Goal: Navigation & Orientation: Find specific page/section

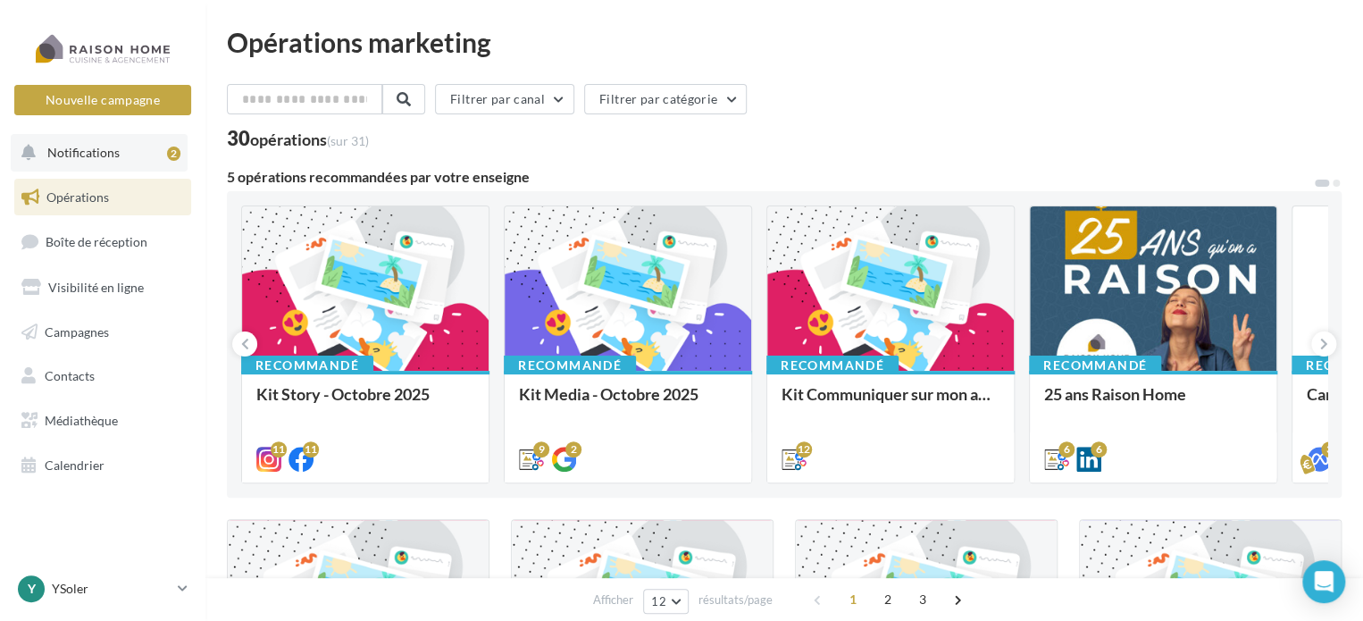
click at [179, 154] on div "2" at bounding box center [173, 153] width 13 height 14
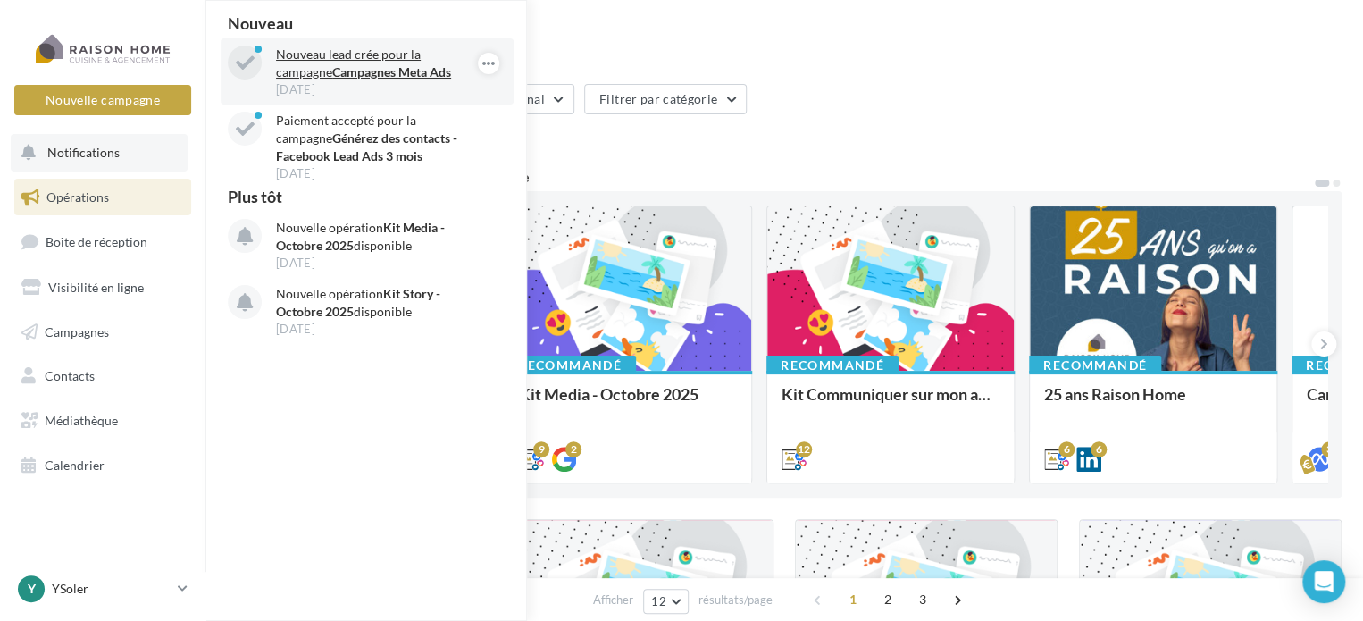
click at [422, 82] on div "04 oct." at bounding box center [379, 89] width 207 height 16
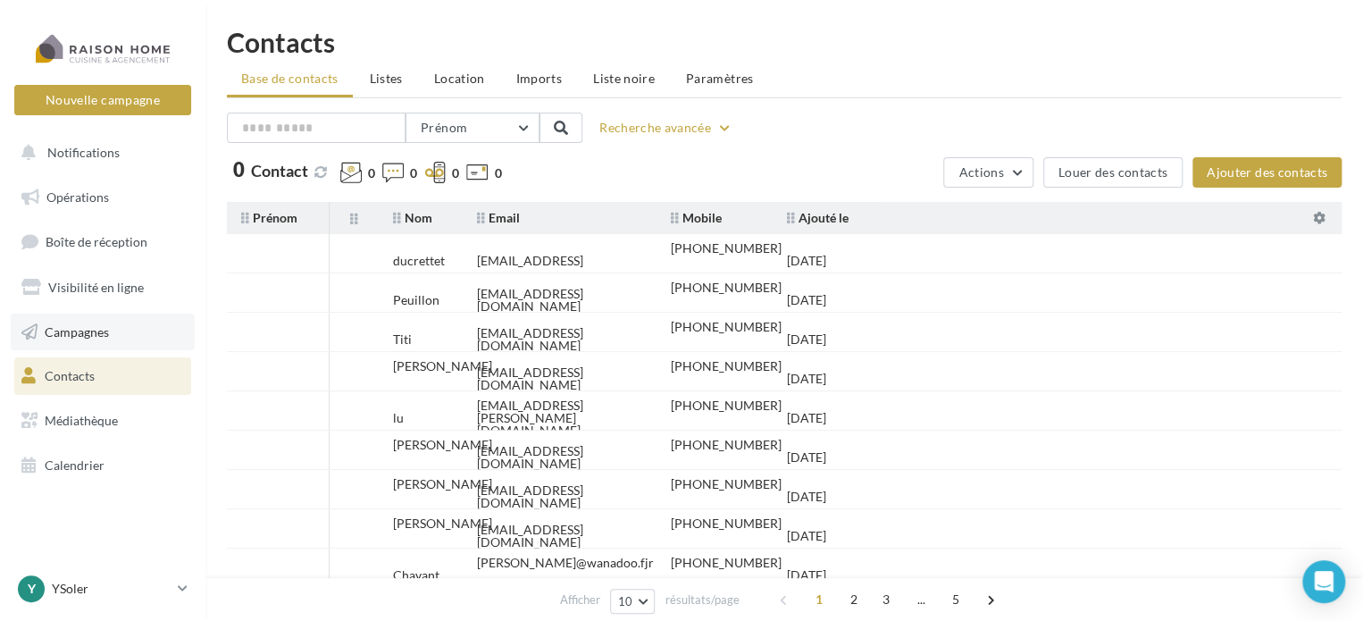
click at [90, 322] on link "Campagnes" at bounding box center [103, 332] width 184 height 38
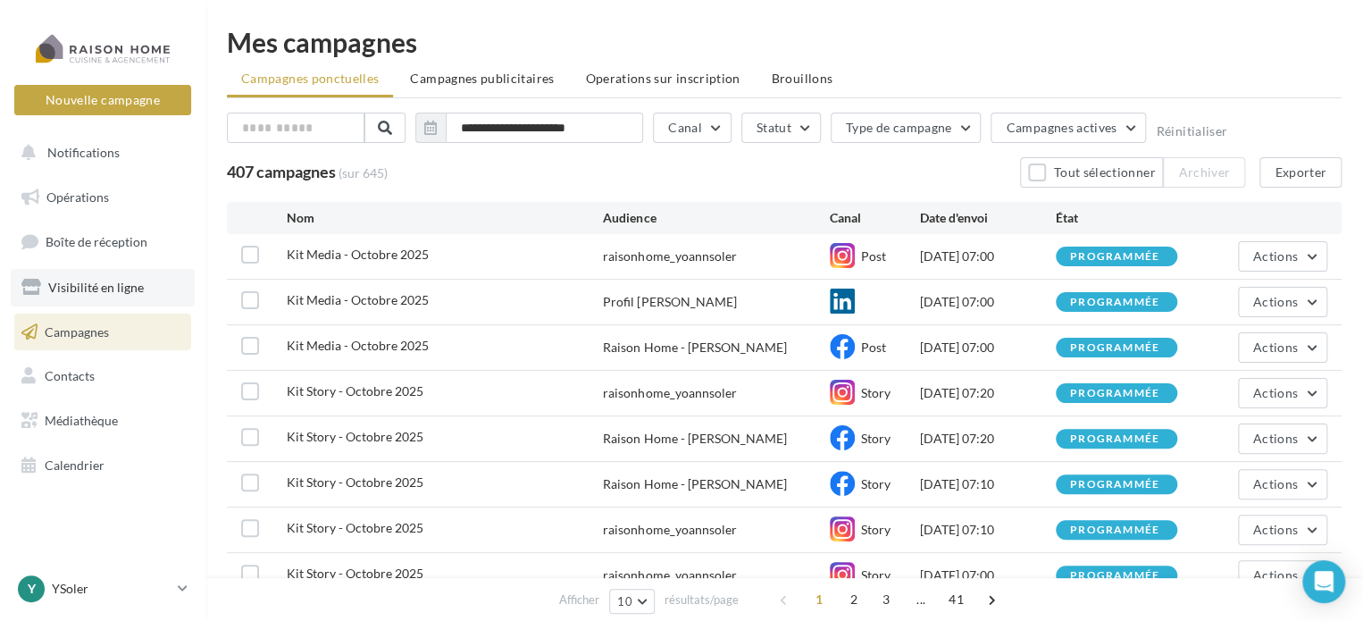
click at [68, 280] on span "Visibilité en ligne" at bounding box center [96, 287] width 96 height 15
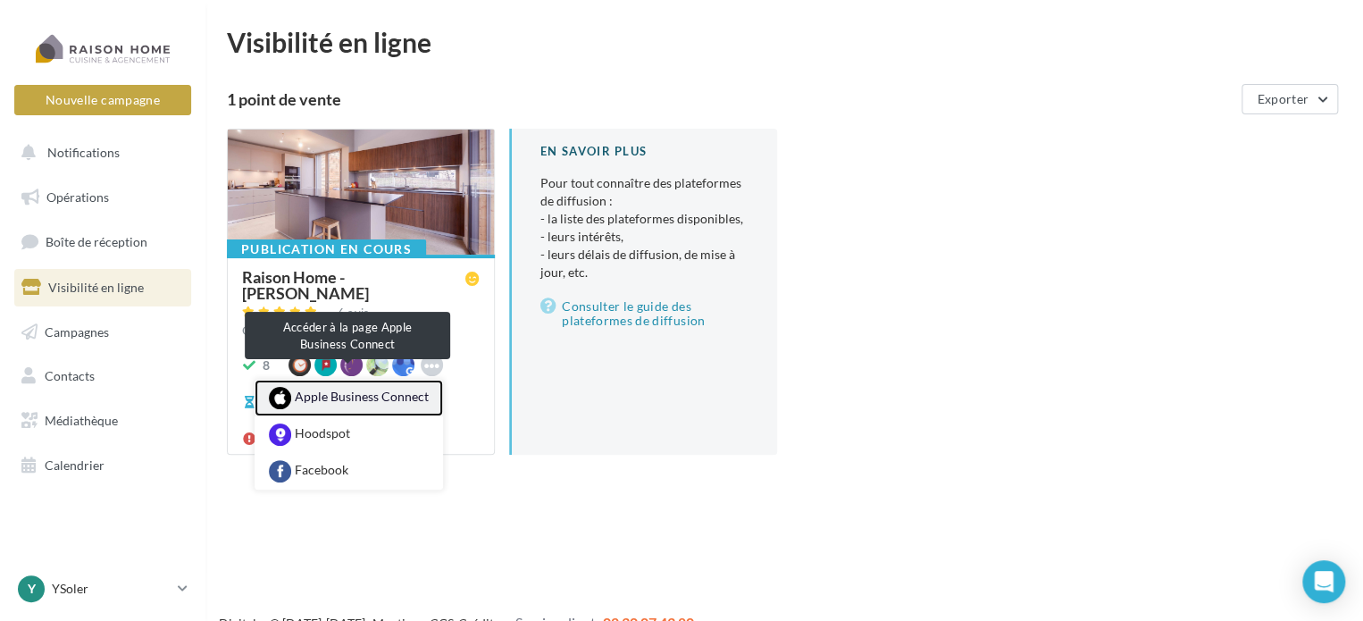
click at [406, 382] on link "Apple Business Connect" at bounding box center [349, 398] width 188 height 37
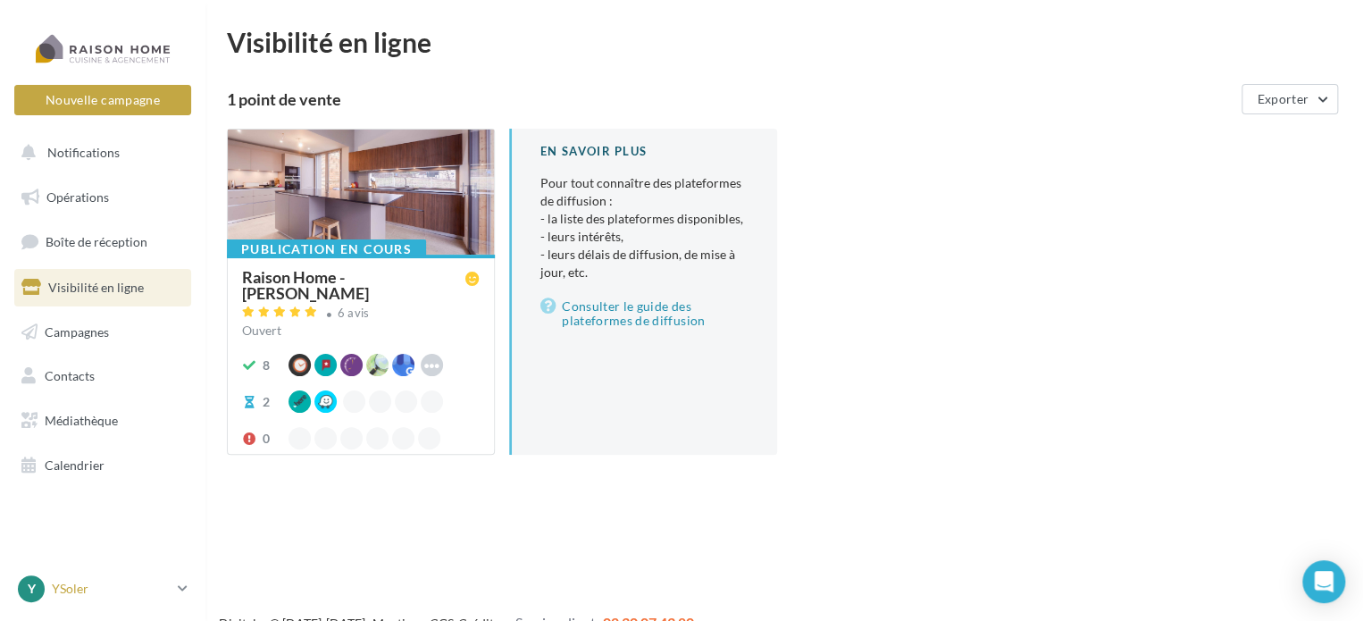
click at [188, 591] on link "Y YSoler yoann.soler@raisonhome.com" at bounding box center [102, 589] width 177 height 34
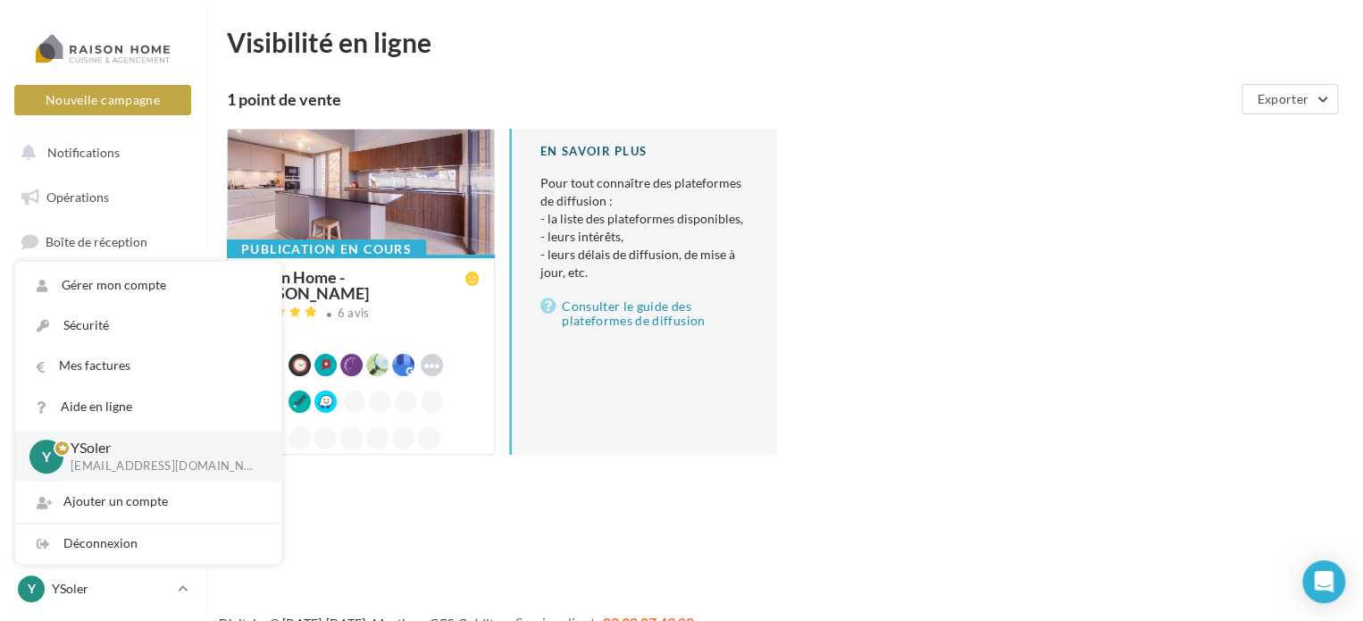
click at [405, 508] on div "Nouvelle campagne Nouvelle campagne Notifications Opérations Boîte de réception…" at bounding box center [681, 339] width 1363 height 621
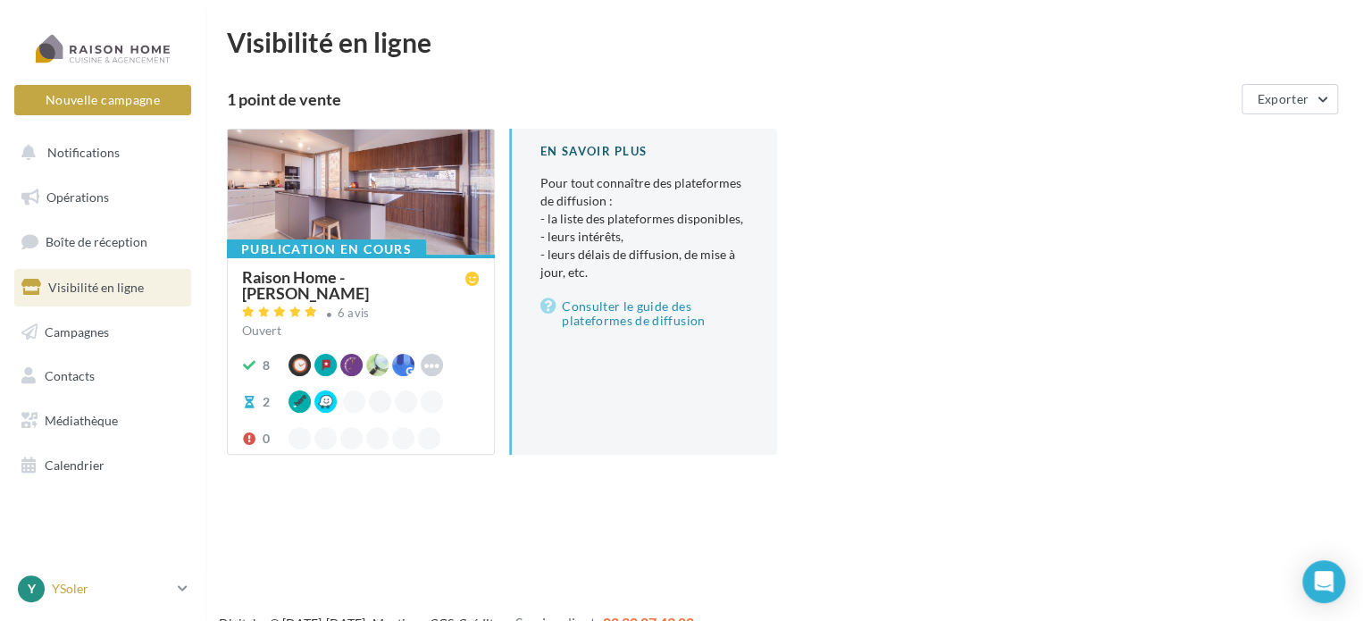
click at [179, 585] on icon at bounding box center [183, 588] width 10 height 15
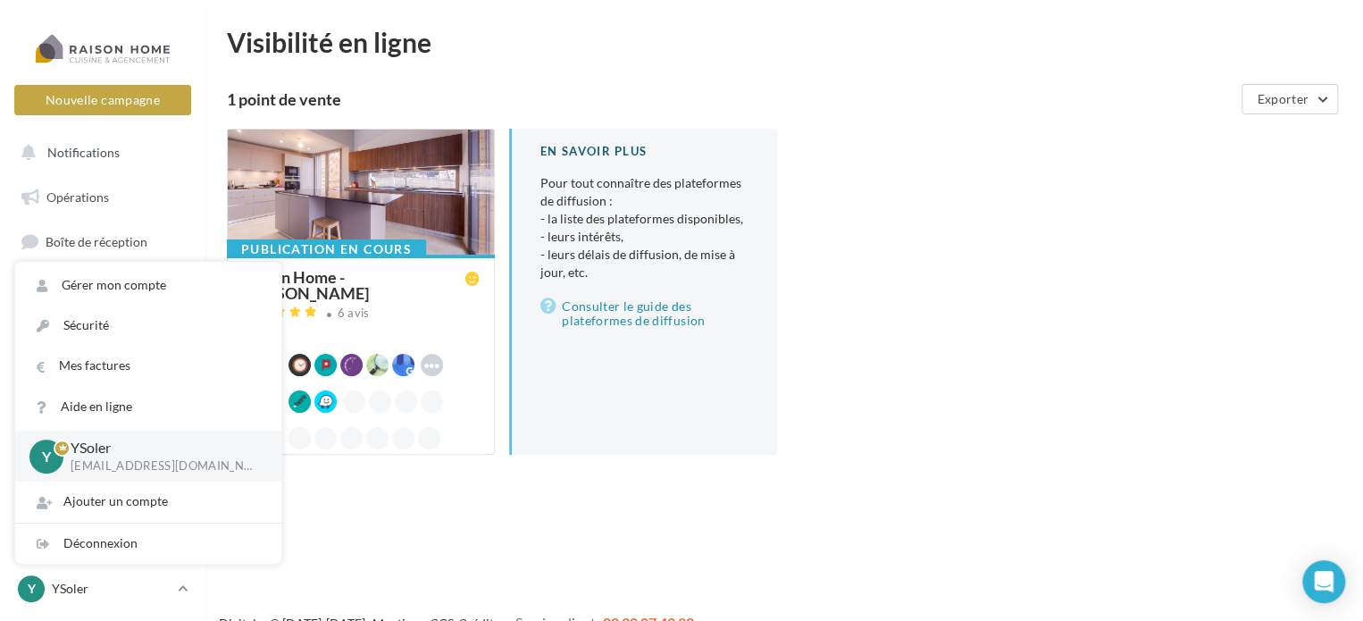
click at [972, 253] on div "Publication en cours Raison Home - Yoann SOLER 6 avis Ouvert 8 Apple Business C…" at bounding box center [791, 306] width 1129 height 355
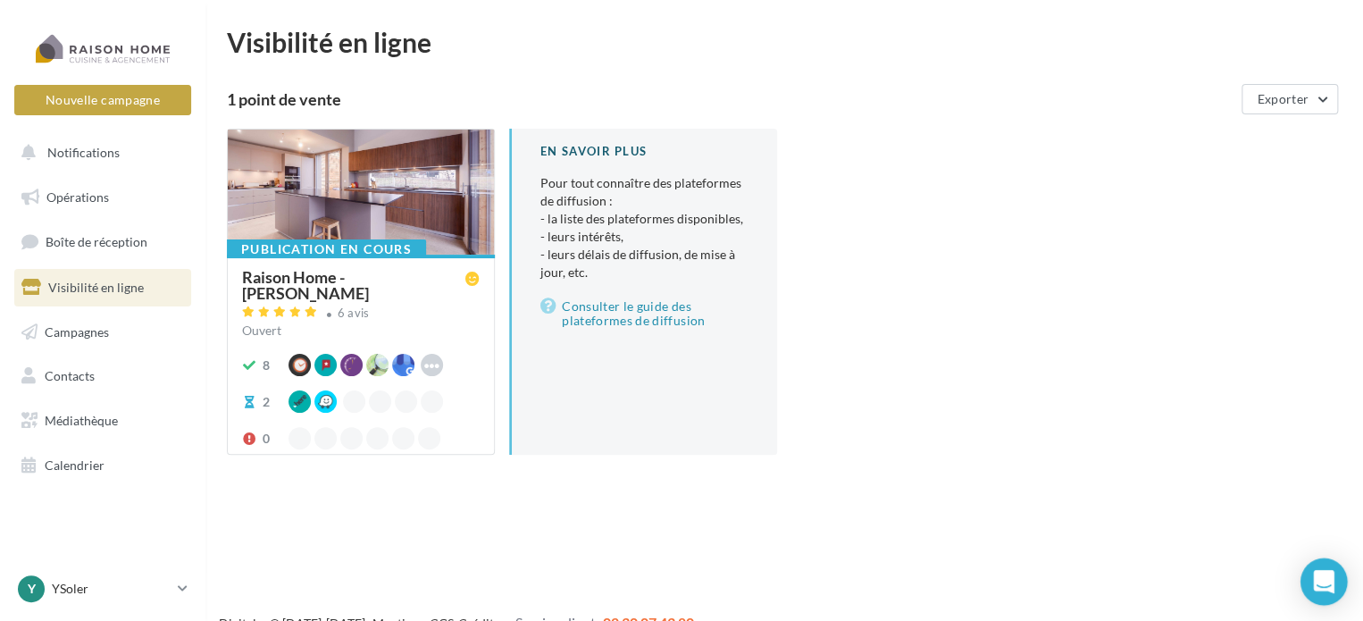
click at [1325, 577] on icon "Open Intercom Messenger" at bounding box center [1323, 581] width 21 height 23
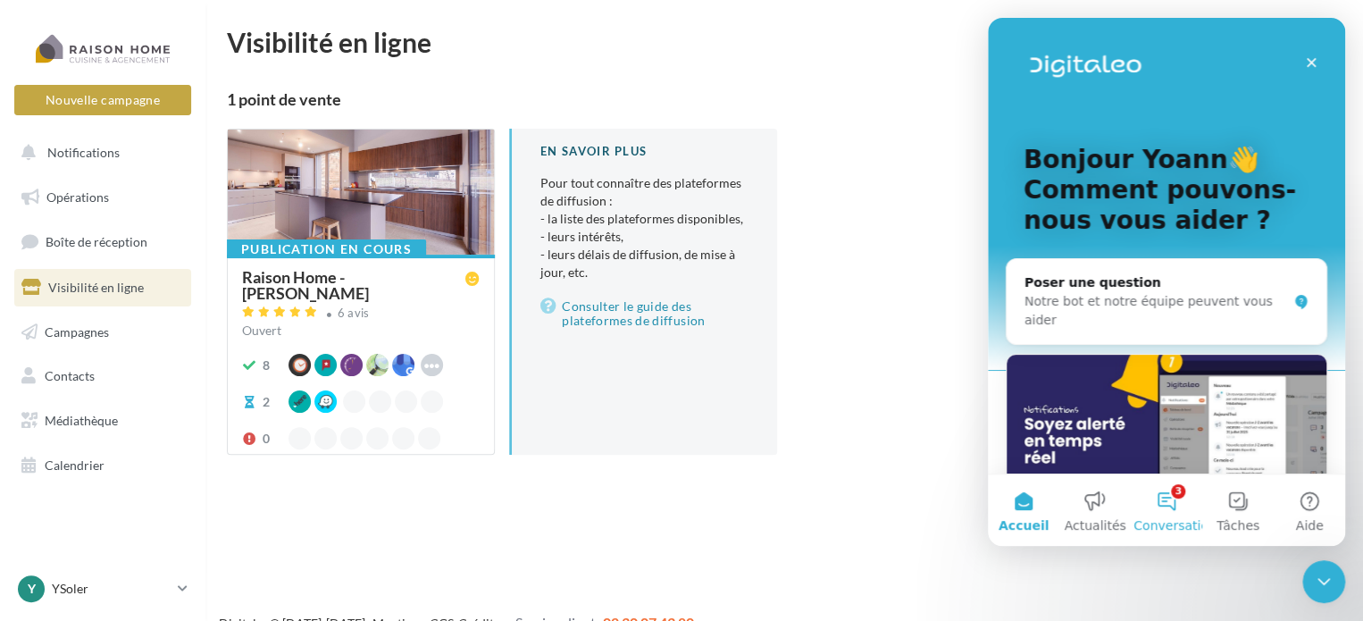
click at [1178, 492] on button "3 Conversations" at bounding box center [1166, 509] width 71 height 71
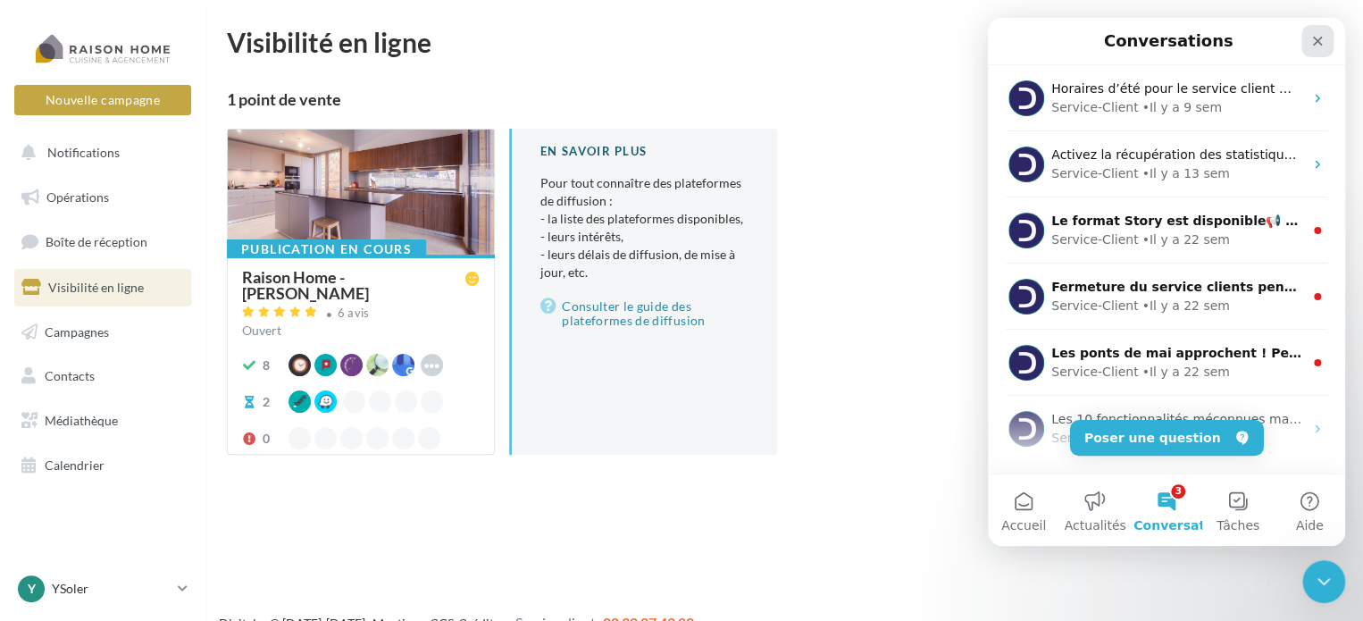
click at [1313, 42] on icon "Fermer" at bounding box center [1317, 41] width 14 height 14
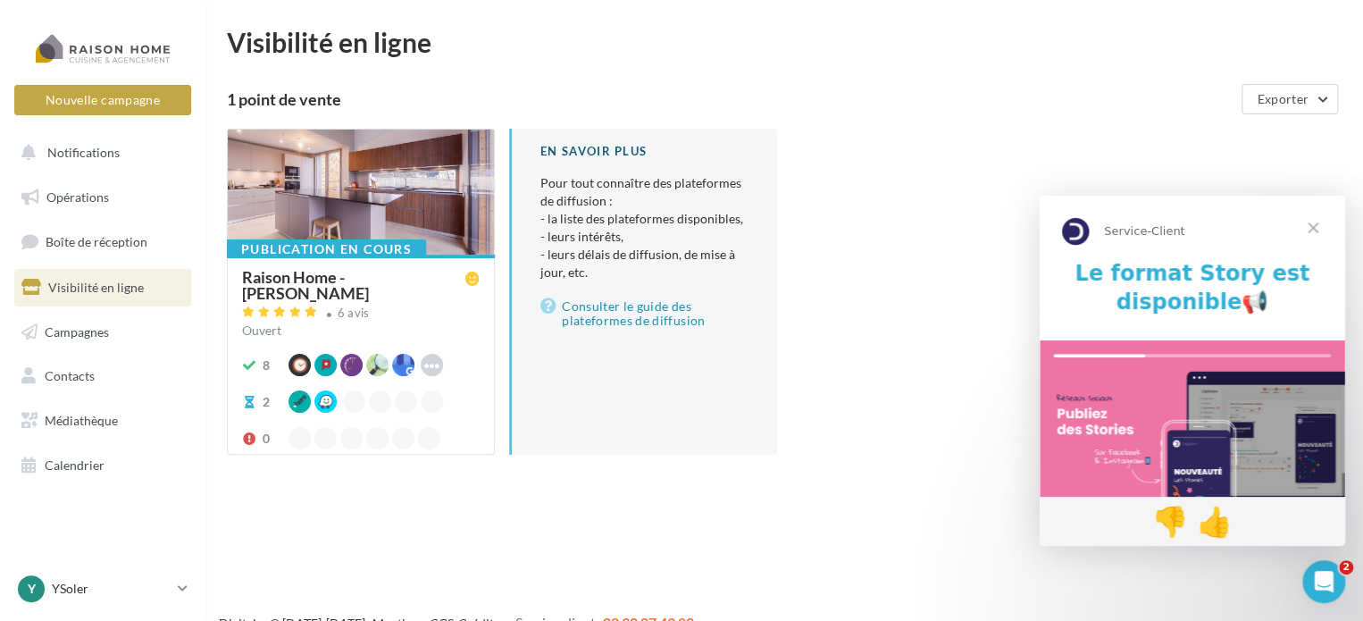
click at [1323, 223] on span "Fermer" at bounding box center [1313, 228] width 64 height 64
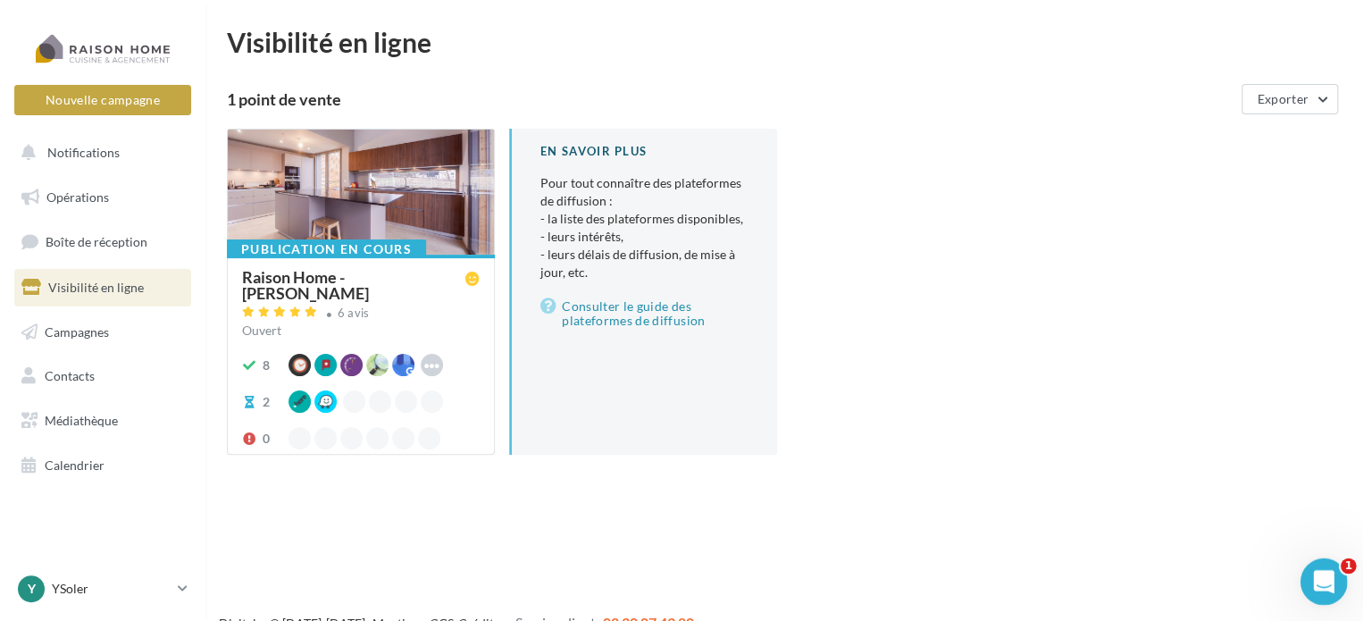
click at [1331, 571] on div "Ouvrir le Messenger Intercom" at bounding box center [1320, 578] width 59 height 59
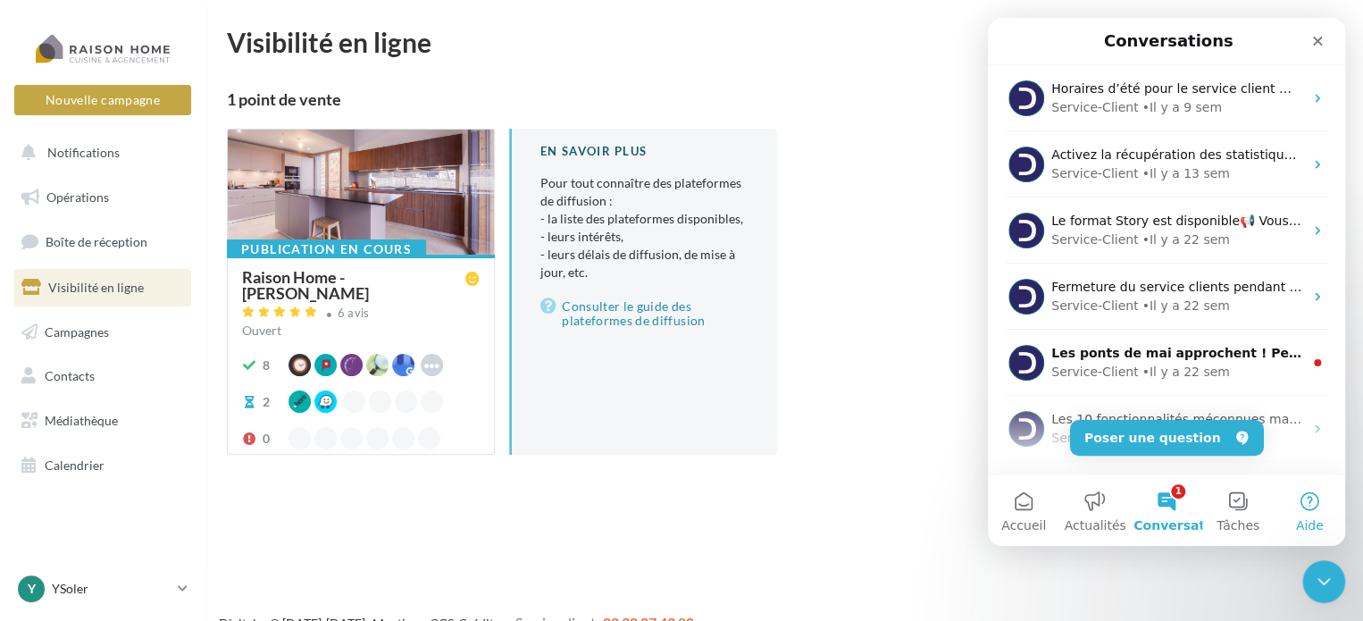
click at [1303, 507] on button "Aide" at bounding box center [1309, 509] width 71 height 71
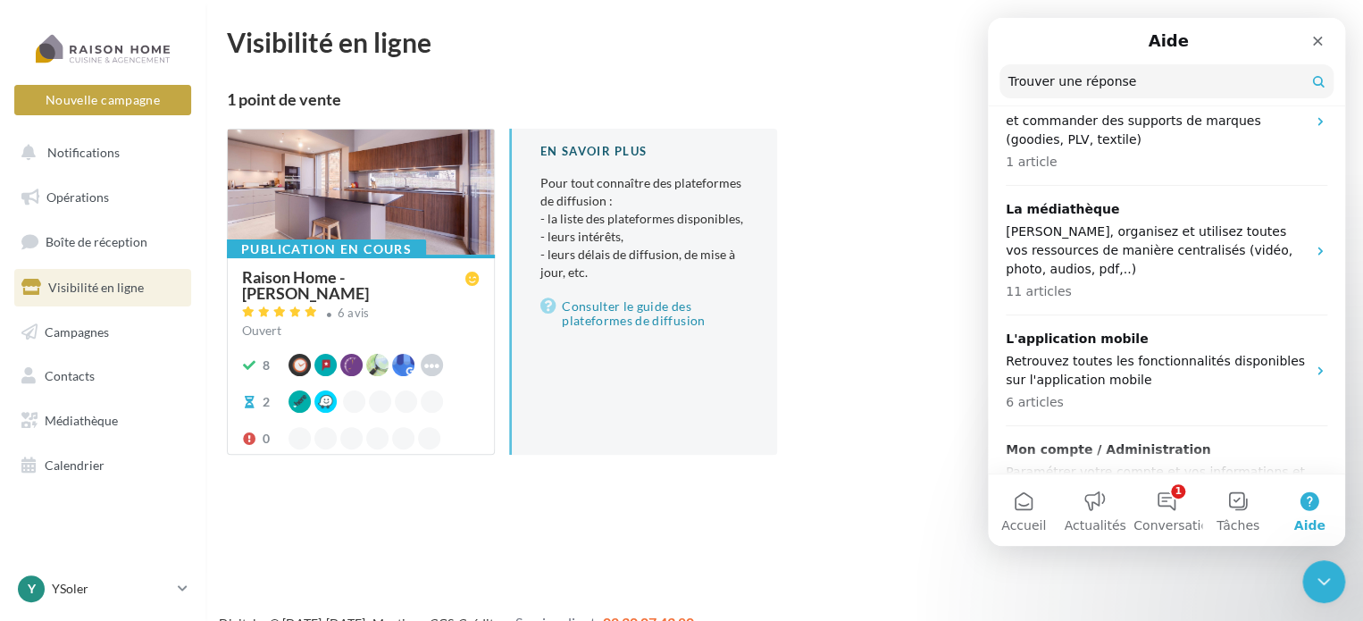
scroll to position [900, 0]
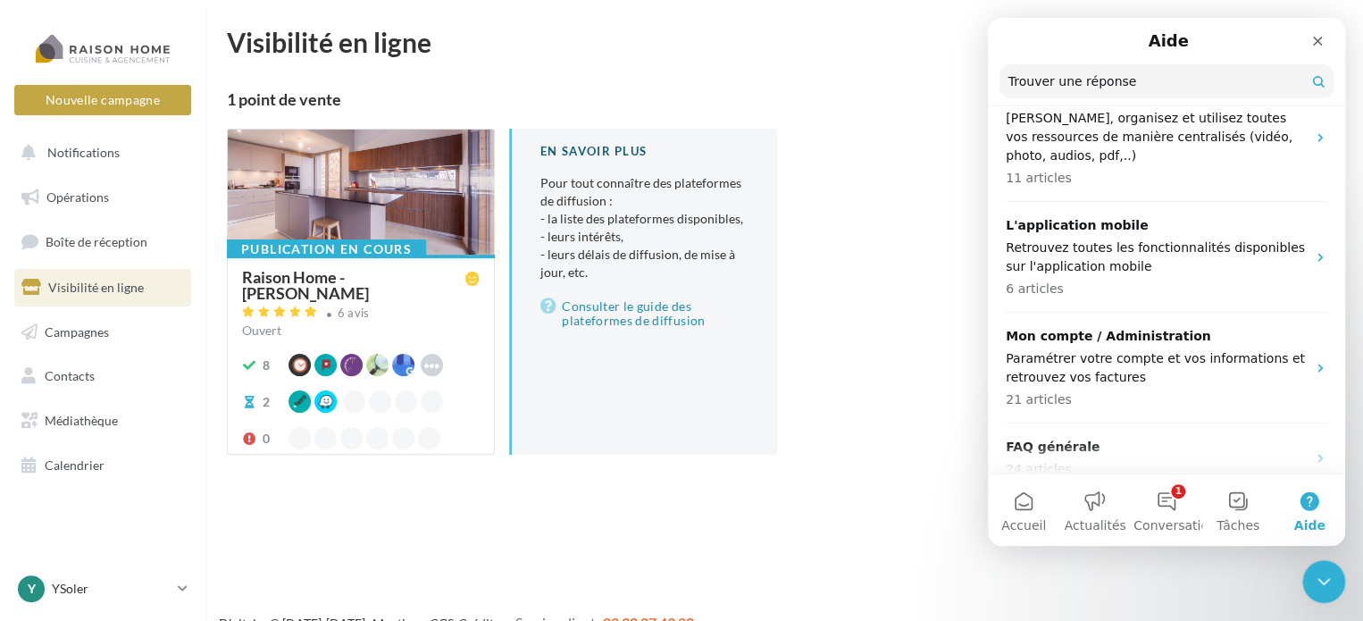
click at [299, 509] on div "Nouvelle campagne Nouvelle campagne Notifications Opérations Boîte de réception…" at bounding box center [681, 339] width 1363 height 621
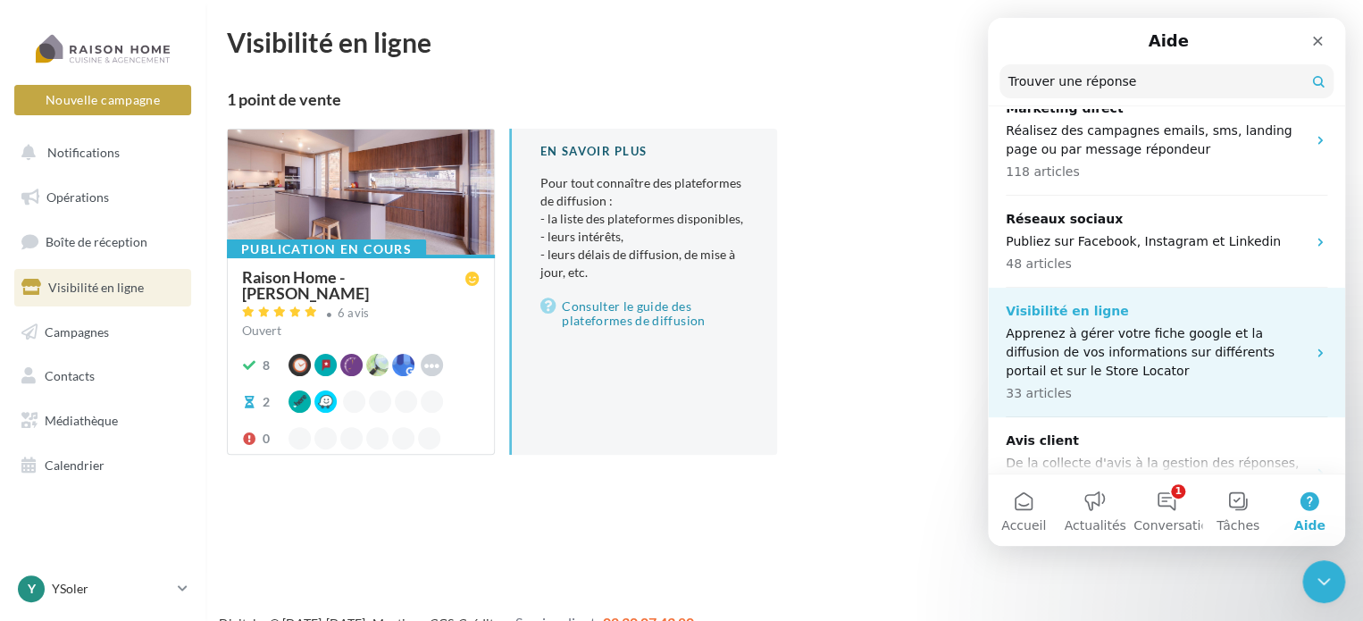
scroll to position [0, 0]
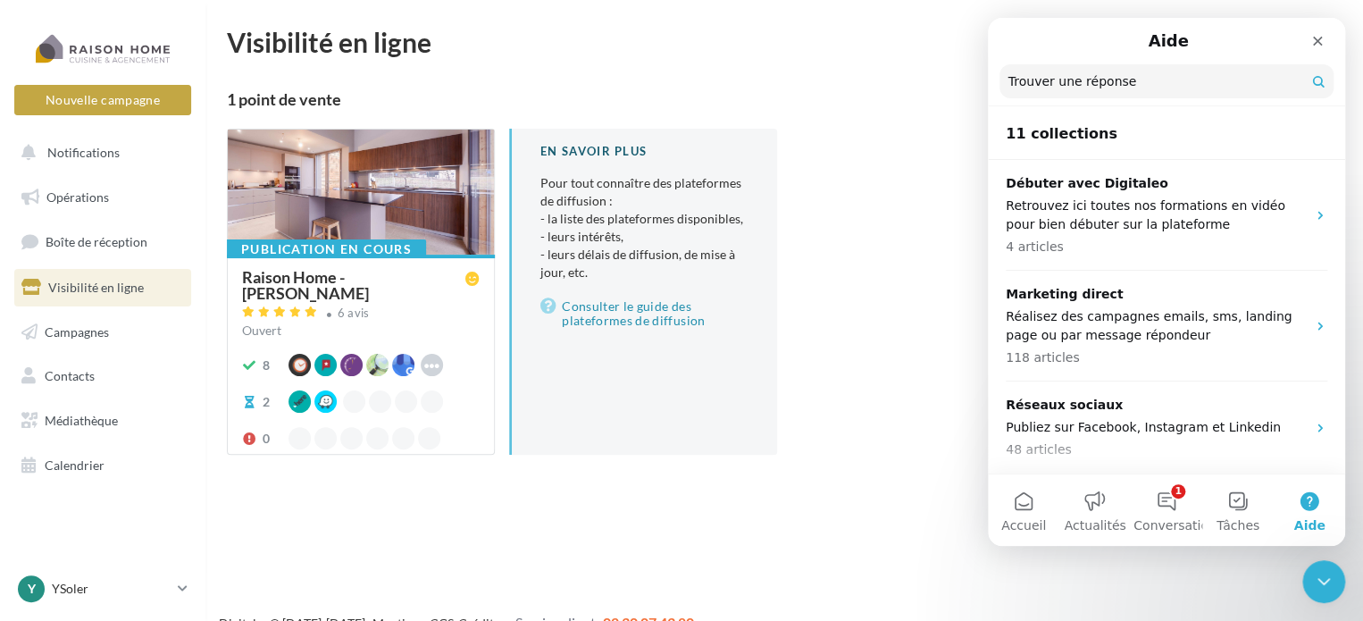
click at [775, 99] on div "1 point de vente" at bounding box center [730, 99] width 1007 height 16
drag, startPoint x: 1320, startPoint y: 46, endPoint x: 2306, endPoint y: 61, distance: 986.1
click at [1320, 46] on icon "Fermer" at bounding box center [1317, 41] width 14 height 14
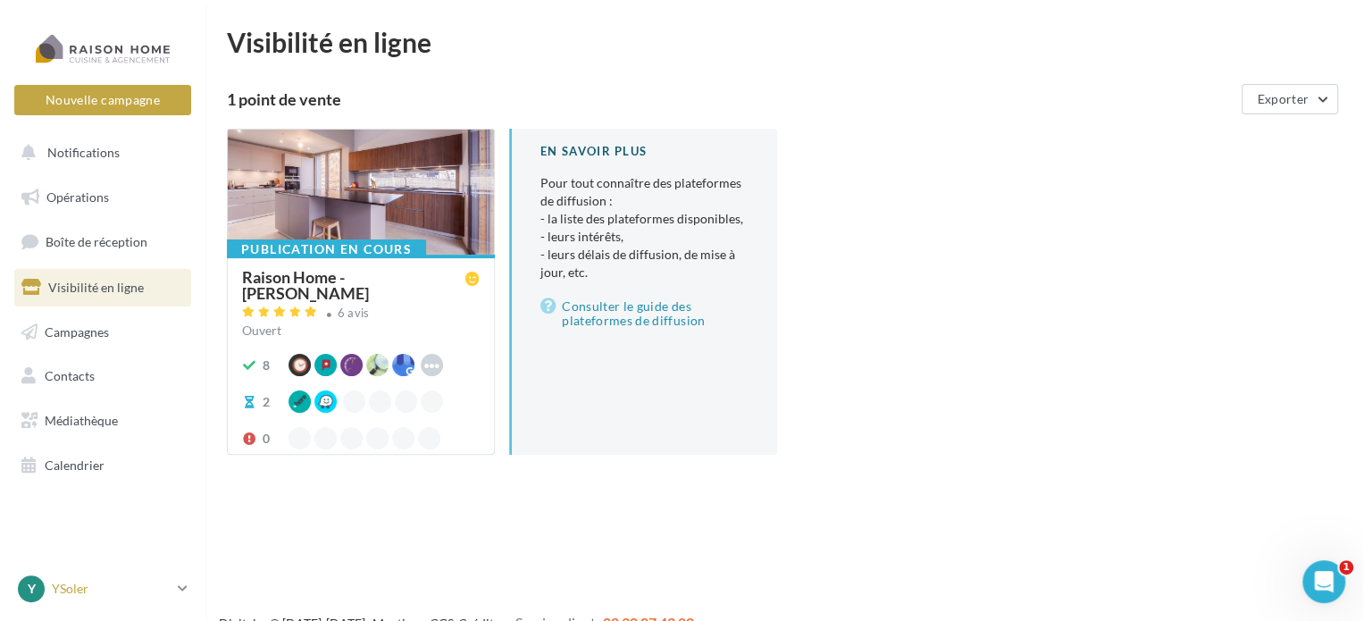
click at [190, 586] on link "Y YSoler yoann.soler@raisonhome.com" at bounding box center [102, 589] width 177 height 34
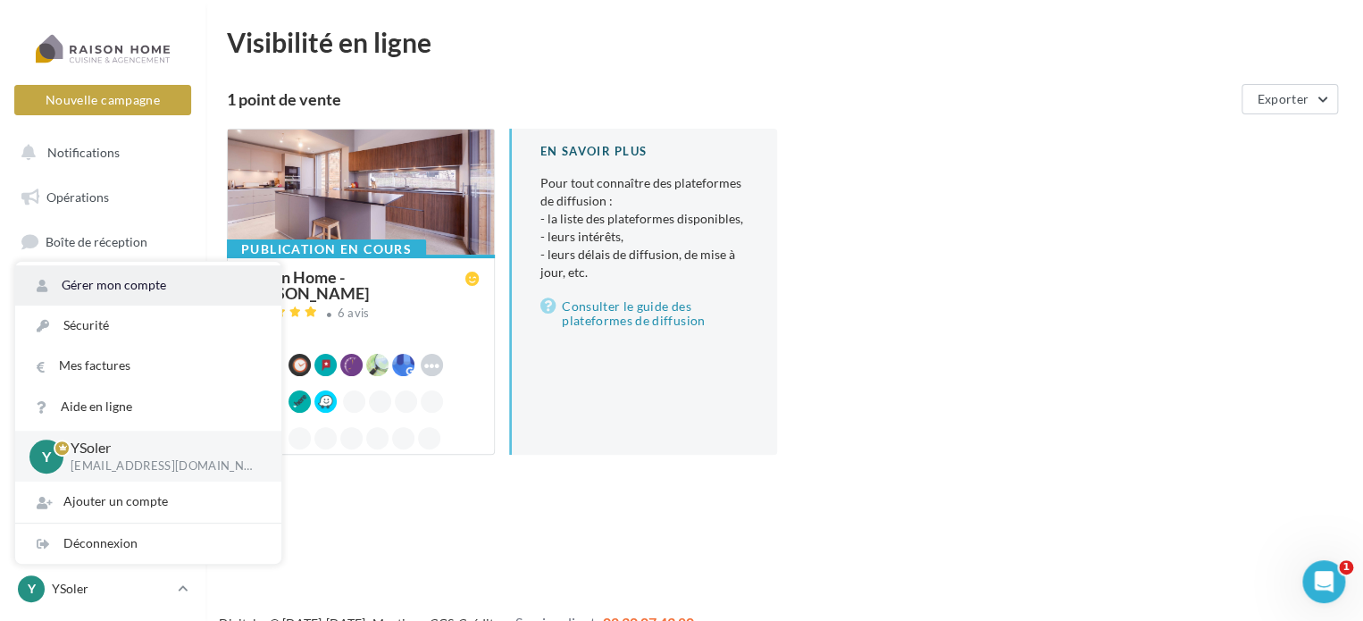
click at [112, 279] on link "Gérer mon compte" at bounding box center [148, 285] width 266 height 40
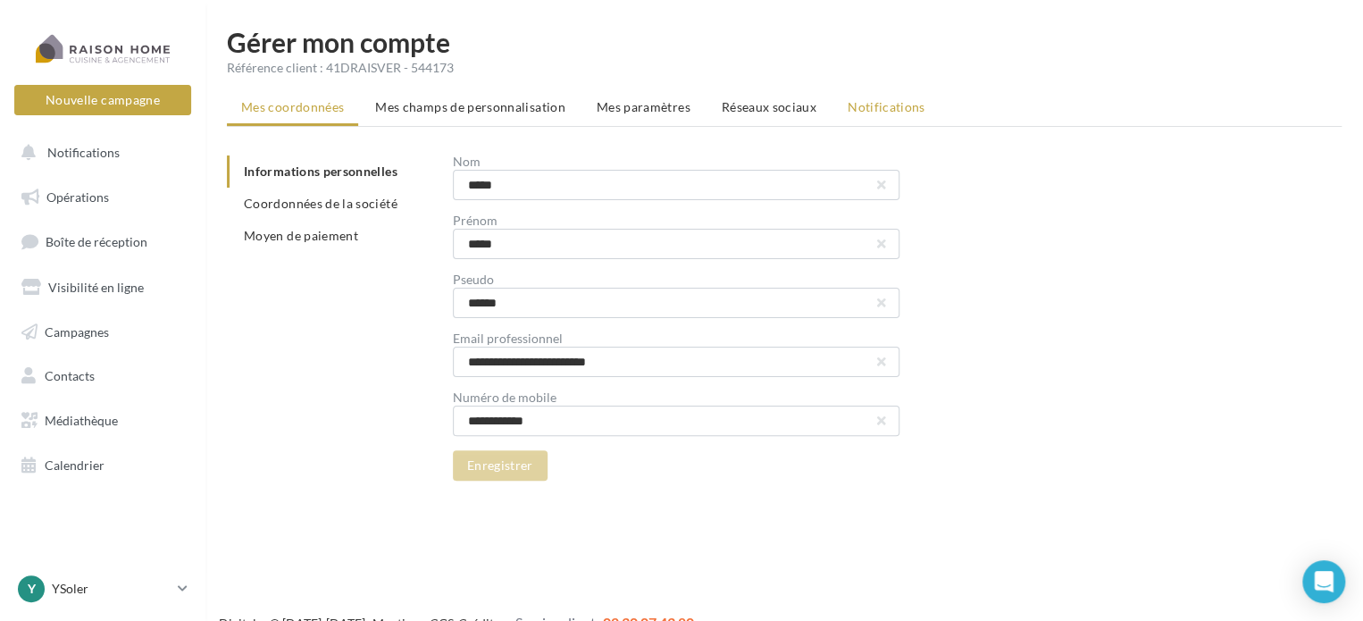
click at [879, 102] on span "Notifications" at bounding box center [887, 106] width 78 height 15
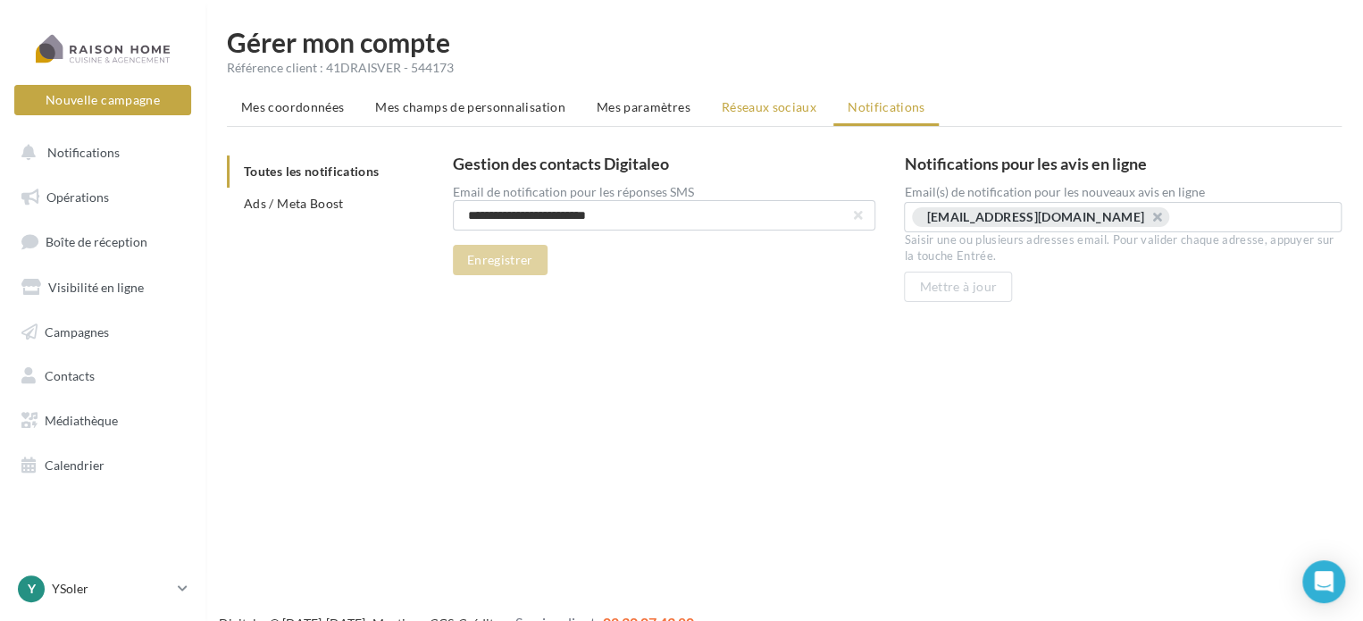
click at [760, 105] on span "Réseaux sociaux" at bounding box center [769, 106] width 95 height 15
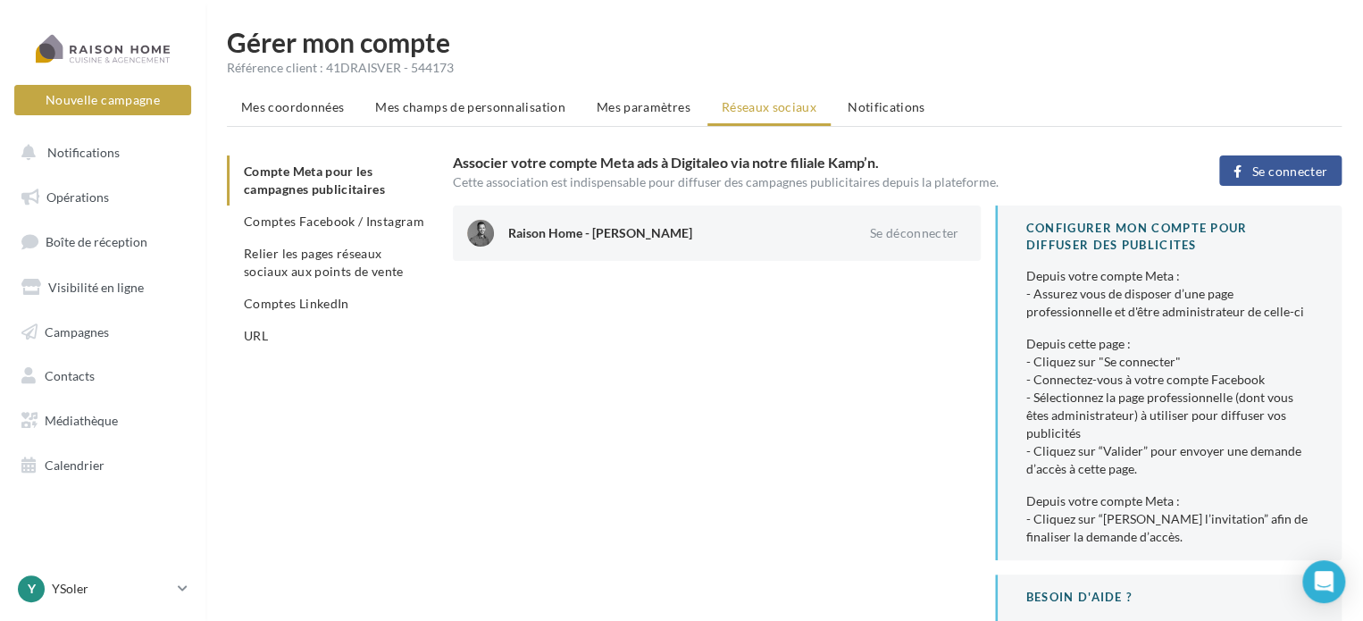
click at [326, 215] on span "Comptes Facebook / Instagram" at bounding box center [334, 220] width 180 height 15
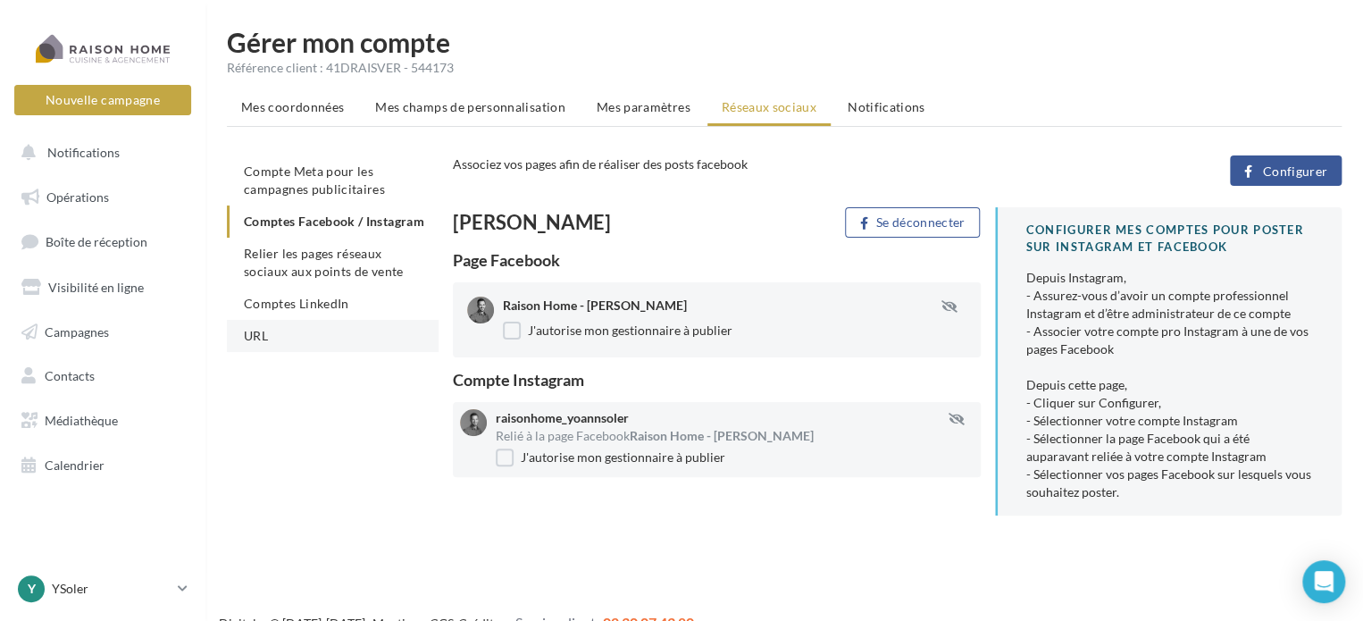
click at [290, 346] on li "URL" at bounding box center [333, 336] width 212 height 32
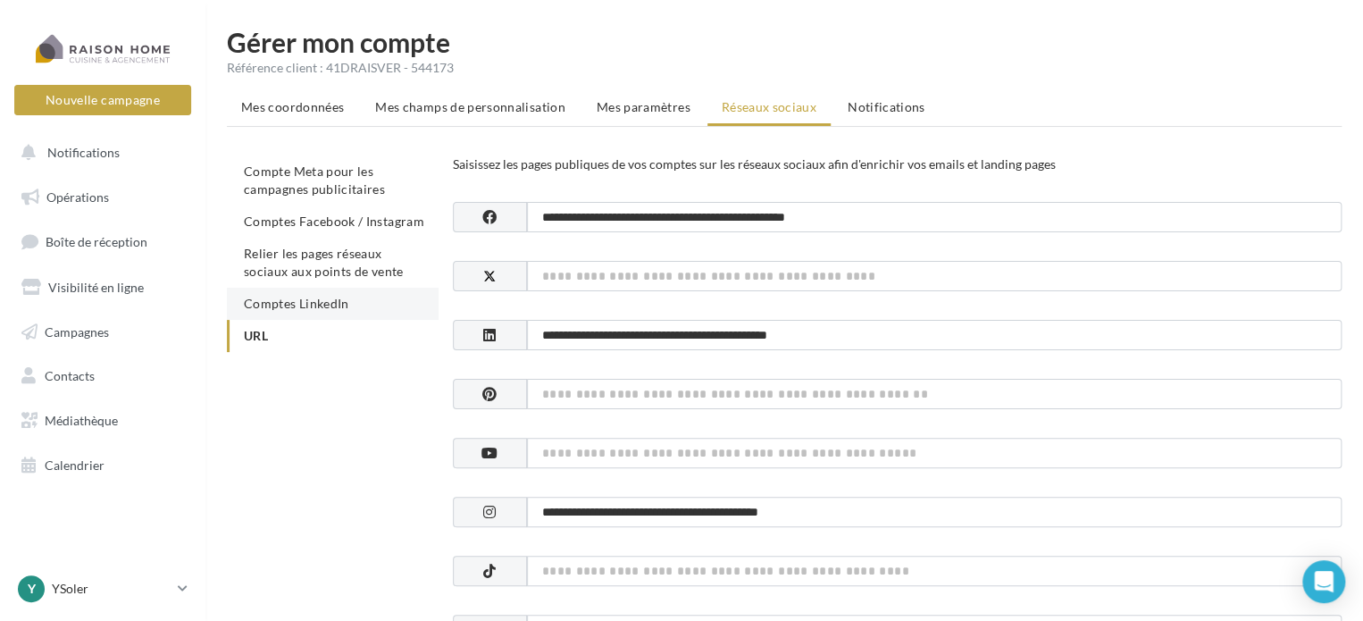
click at [302, 298] on span "Comptes LinkedIn" at bounding box center [296, 303] width 105 height 15
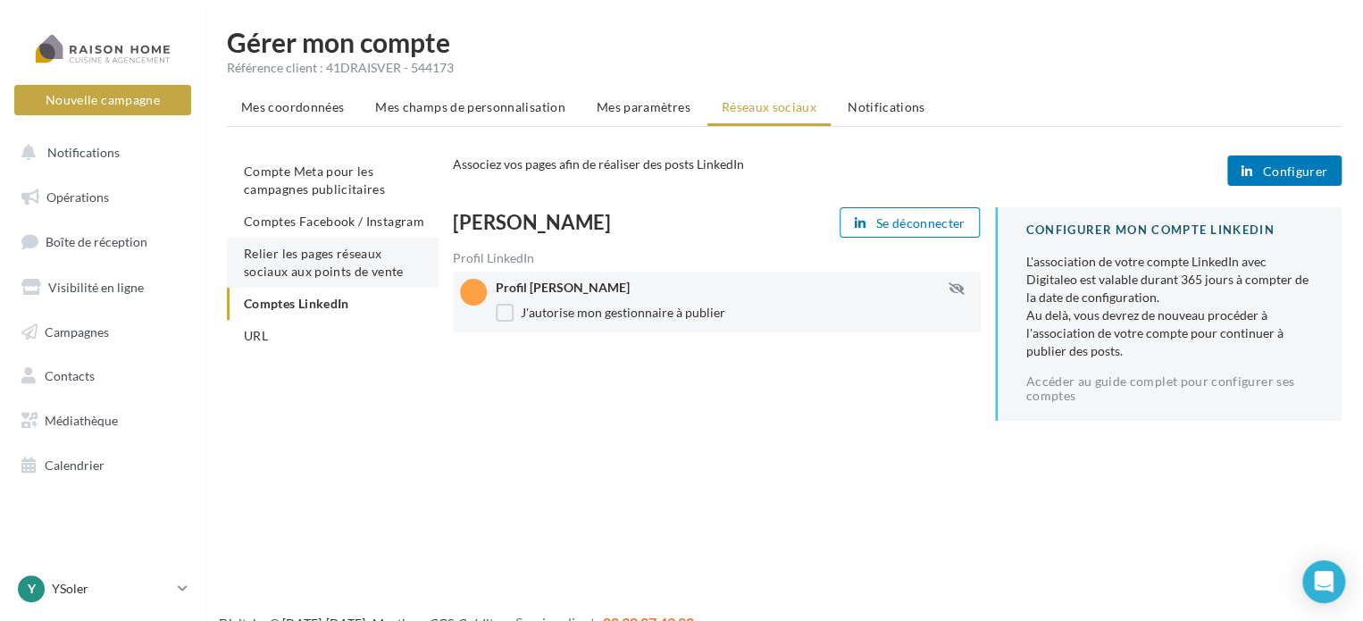
click at [314, 264] on span "Relier les pages réseaux sociaux aux points de vente" at bounding box center [323, 262] width 159 height 33
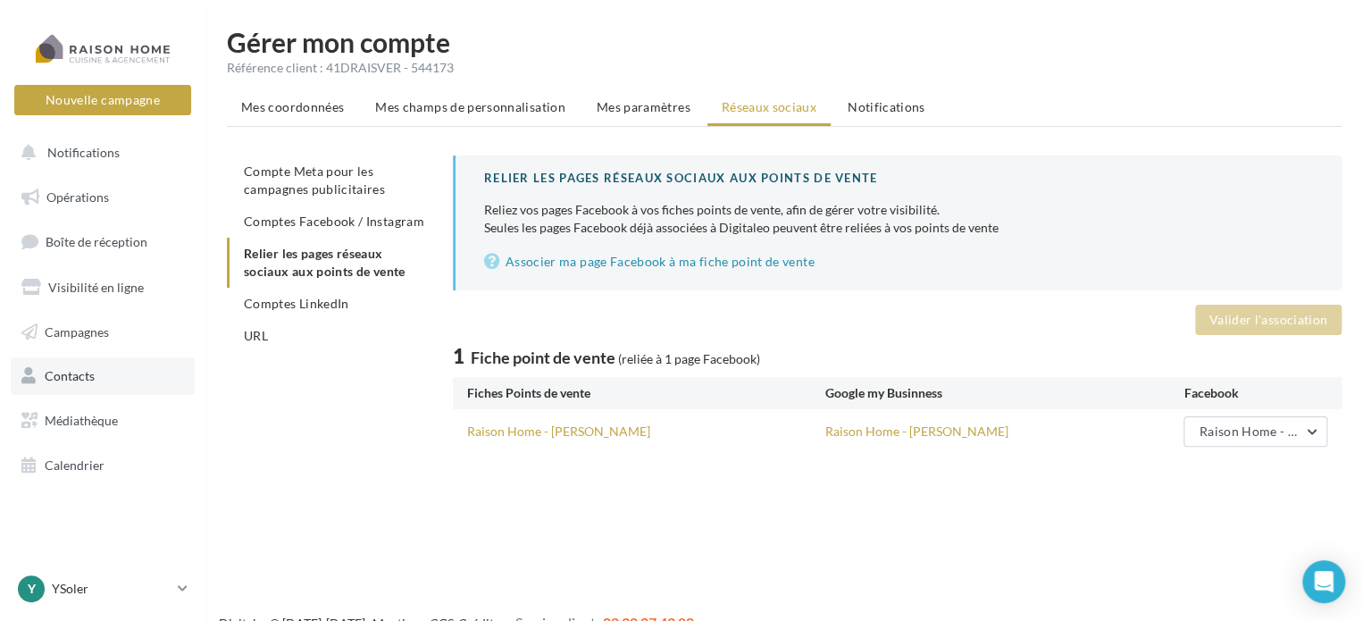
click at [96, 361] on link "Contacts" at bounding box center [103, 376] width 184 height 38
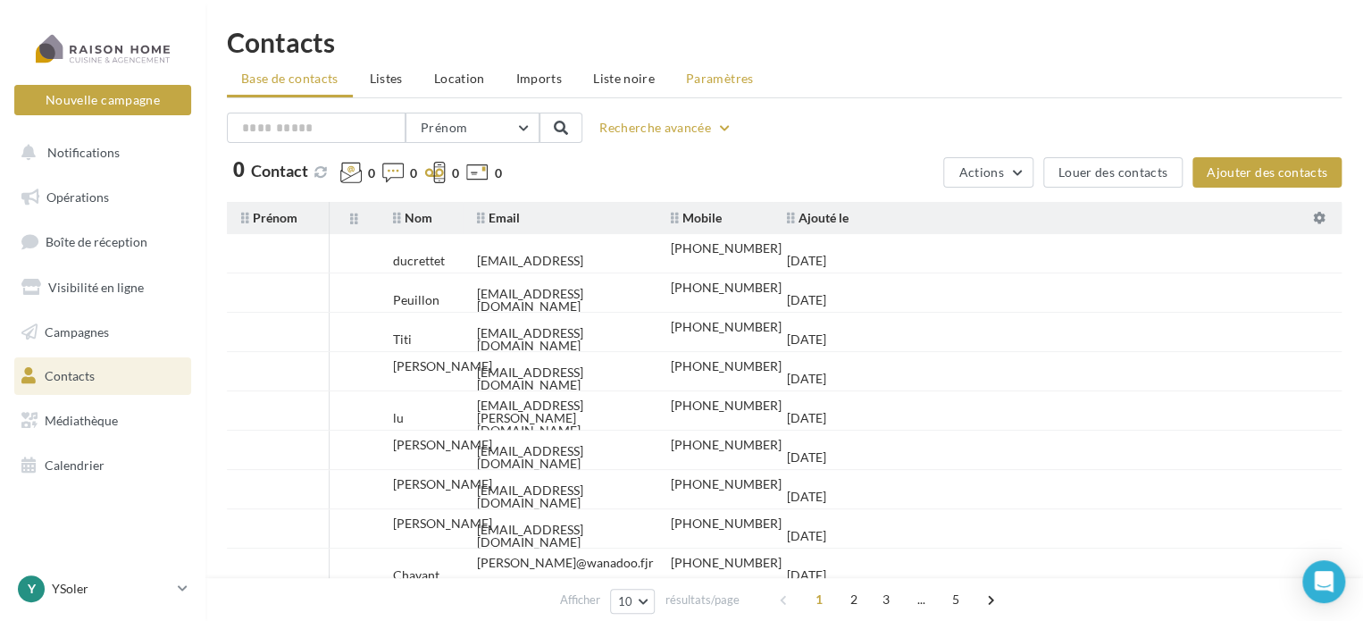
click at [686, 82] on span "Paramètres" at bounding box center [720, 78] width 68 height 15
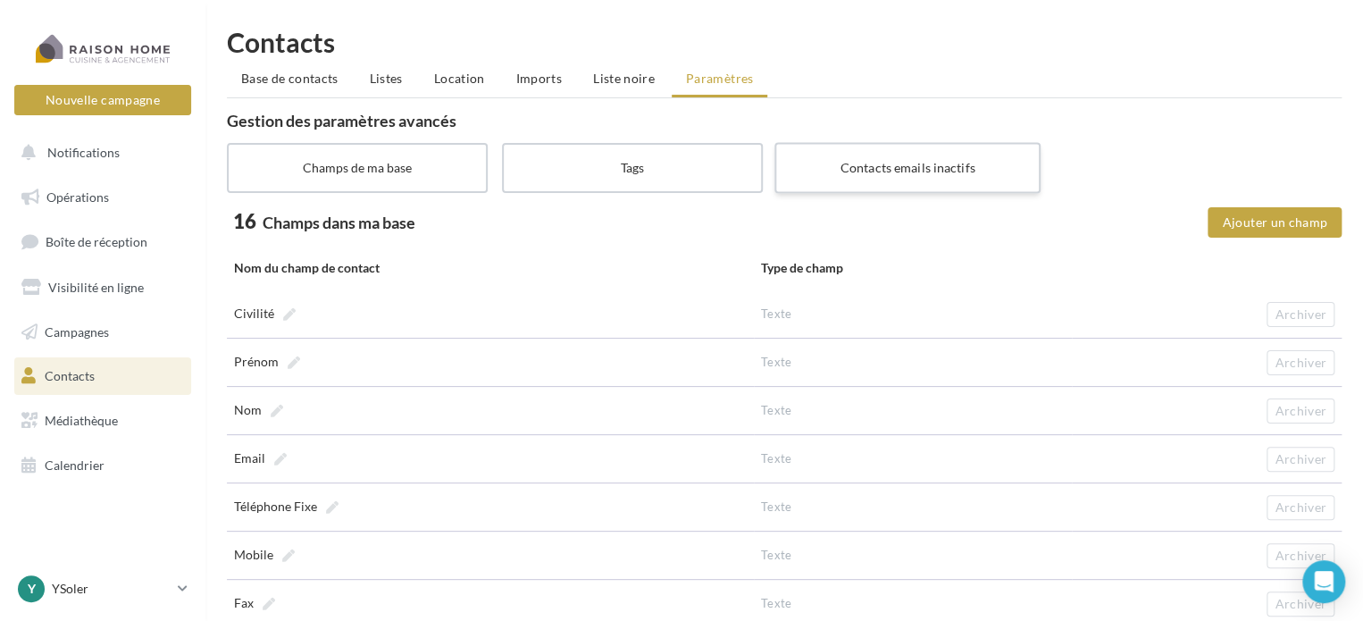
click at [875, 180] on label "Contacts emails inactifs" at bounding box center [907, 167] width 266 height 51
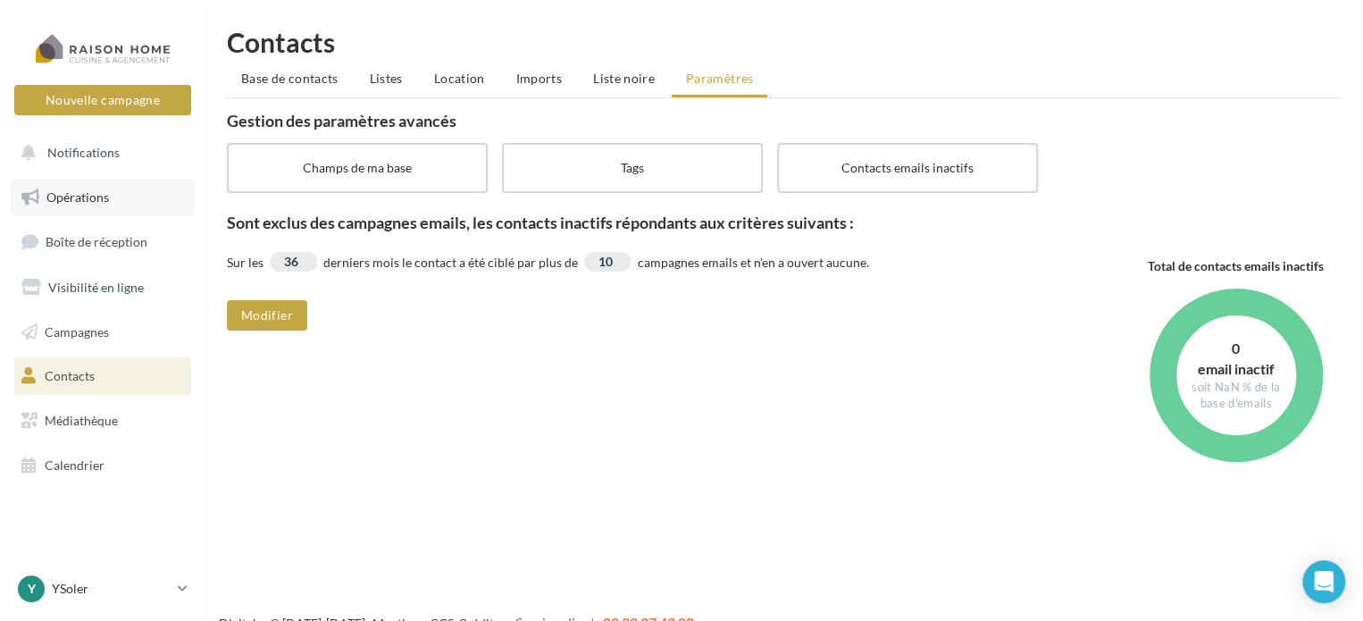
click at [93, 196] on span "Opérations" at bounding box center [77, 196] width 63 height 15
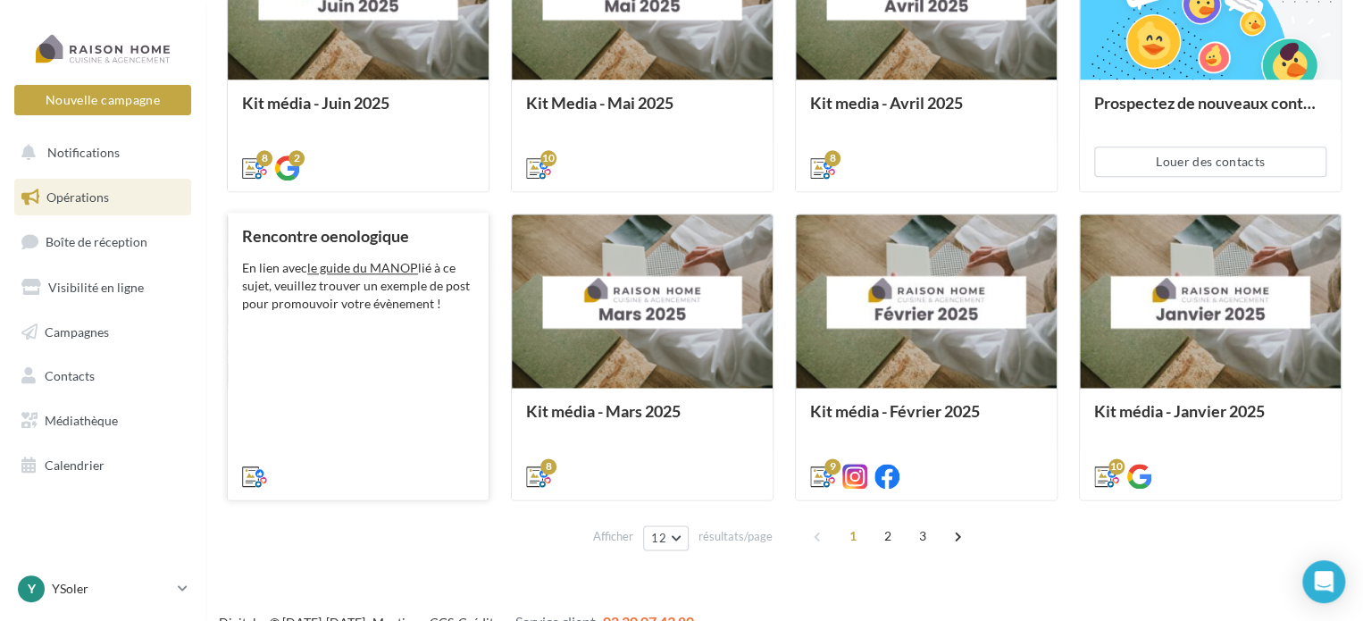
scroll to position [949, 0]
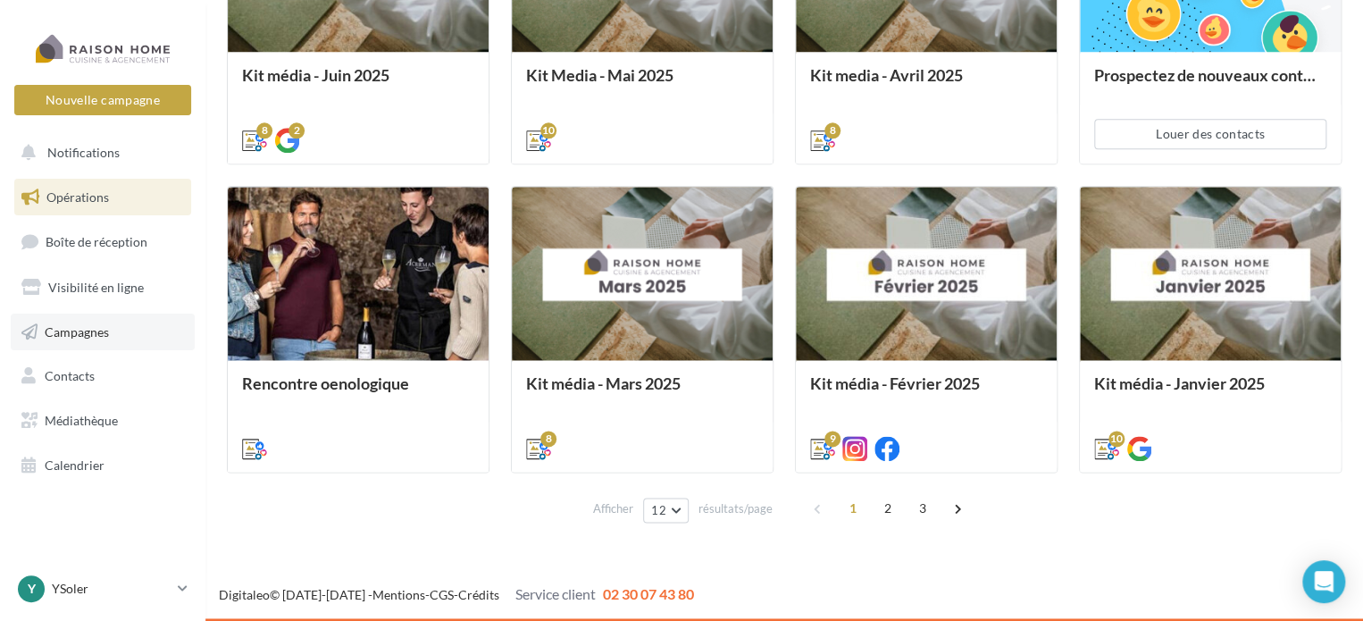
click at [86, 337] on span "Campagnes" at bounding box center [77, 330] width 64 height 15
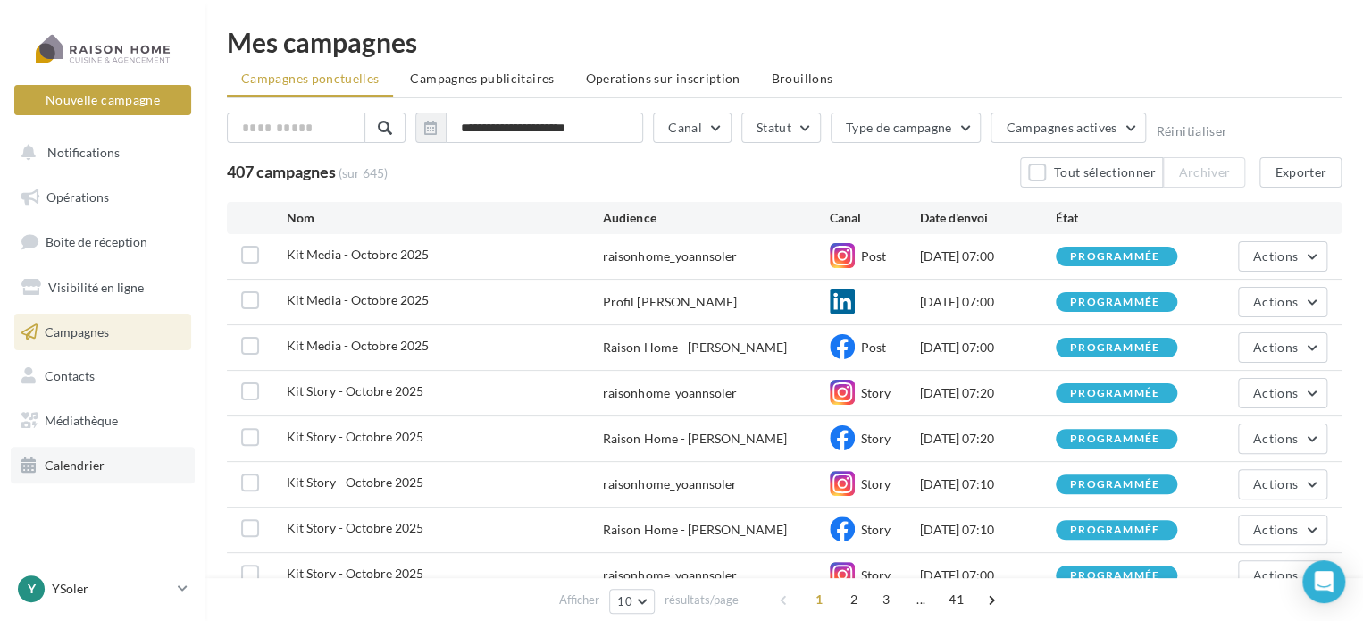
click at [61, 469] on span "Calendrier" at bounding box center [75, 464] width 60 height 15
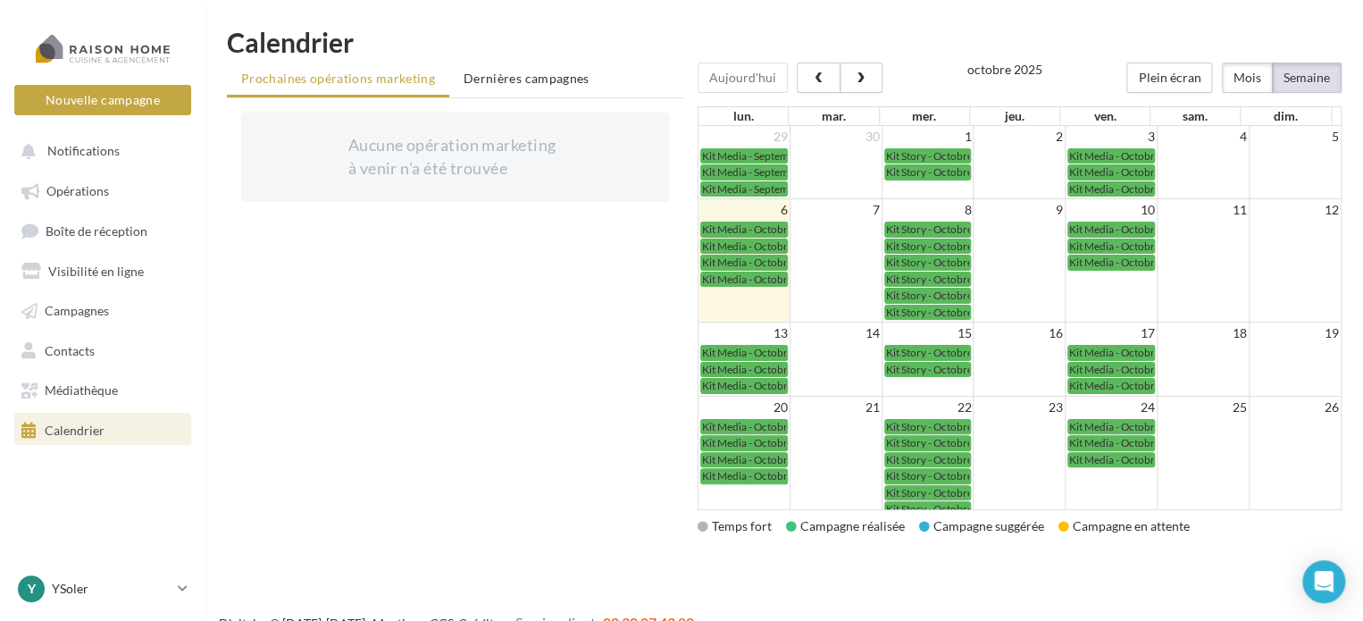
click at [1293, 85] on button "Semaine" at bounding box center [1307, 78] width 70 height 30
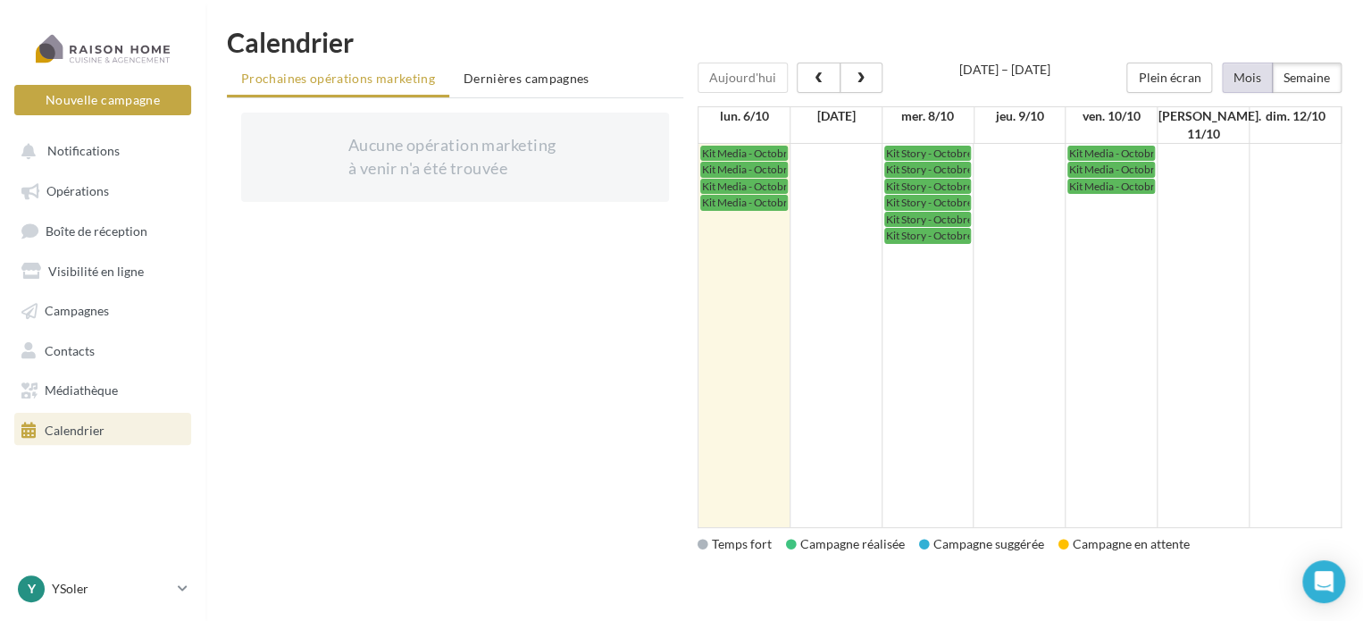
click at [1254, 83] on button "Mois" at bounding box center [1247, 78] width 51 height 30
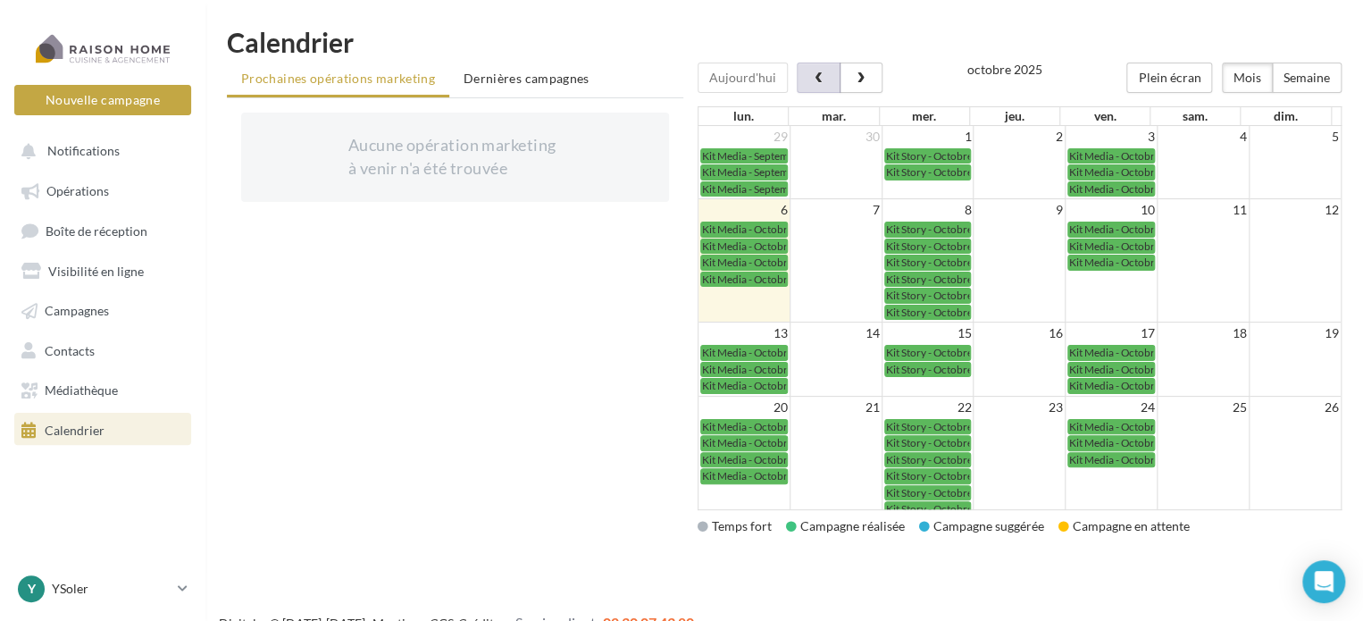
click at [814, 72] on span "button" at bounding box center [818, 78] width 15 height 13
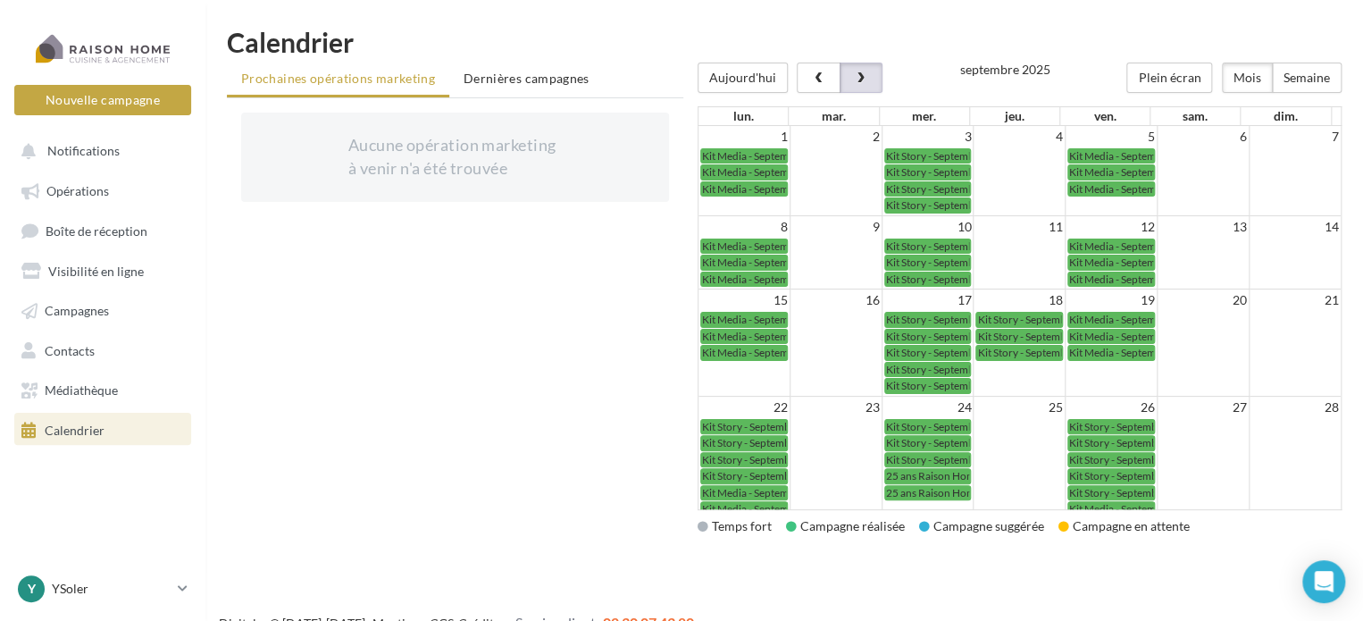
click at [872, 83] on button "button" at bounding box center [861, 78] width 43 height 30
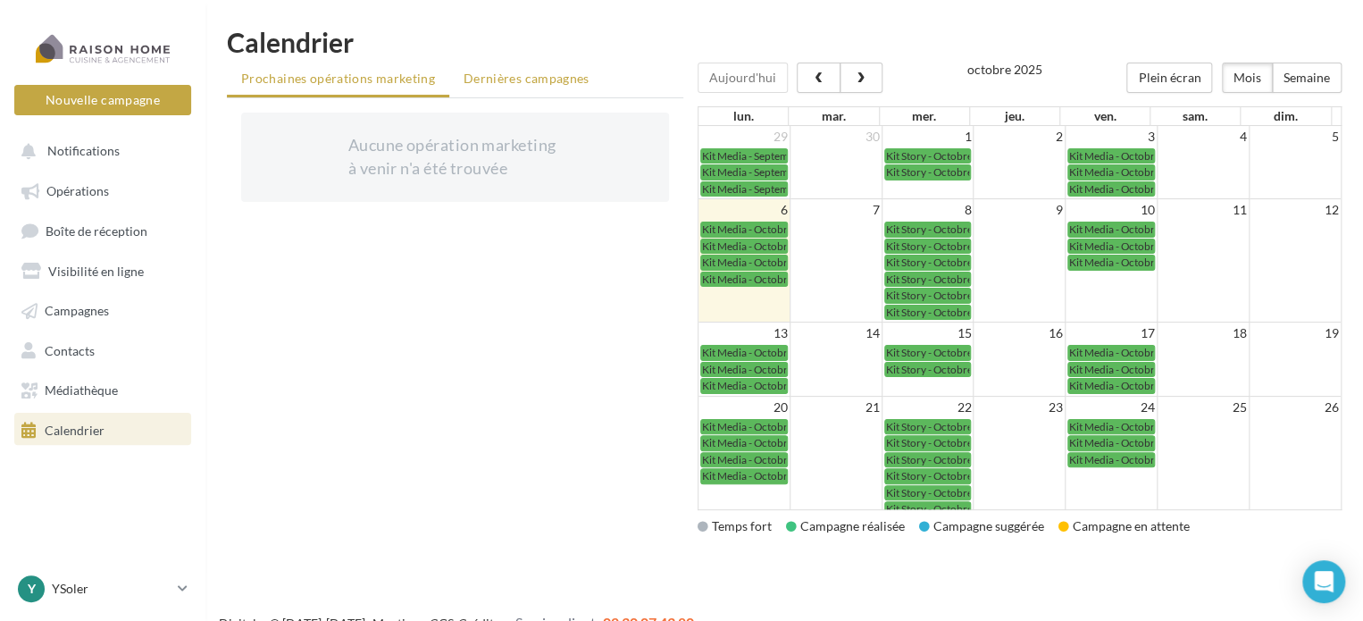
click at [492, 81] on span "Dernières campagnes" at bounding box center [527, 78] width 126 height 15
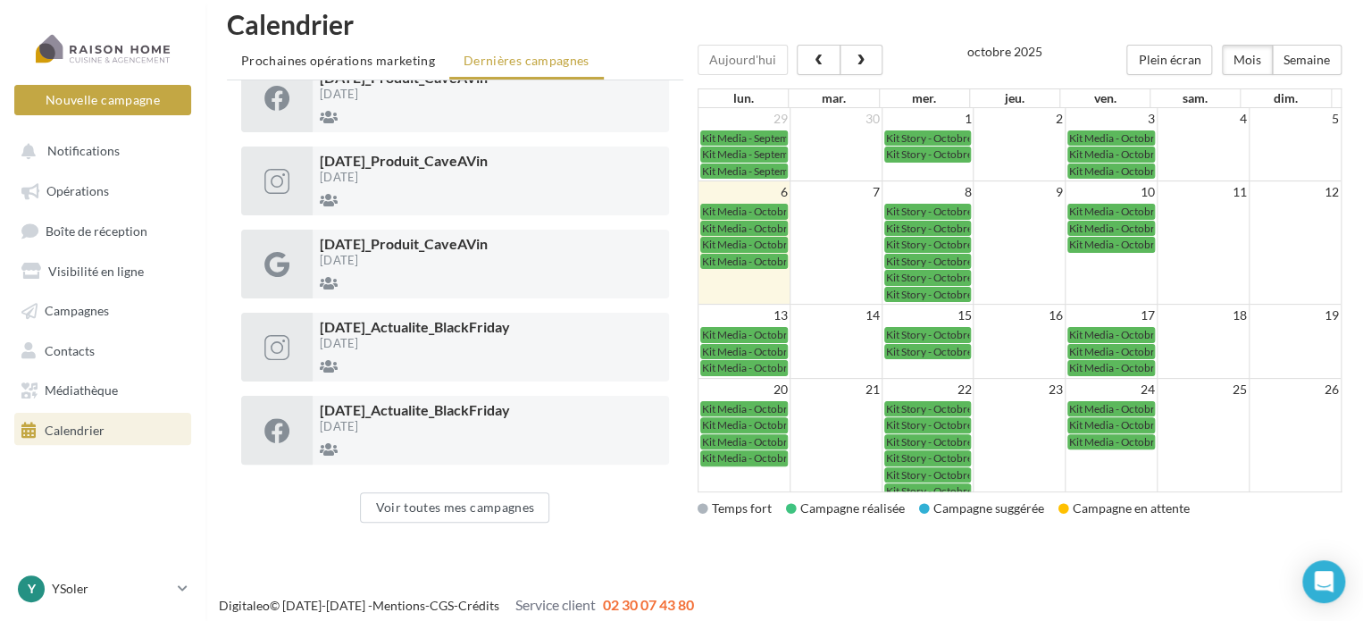
scroll to position [29, 0]
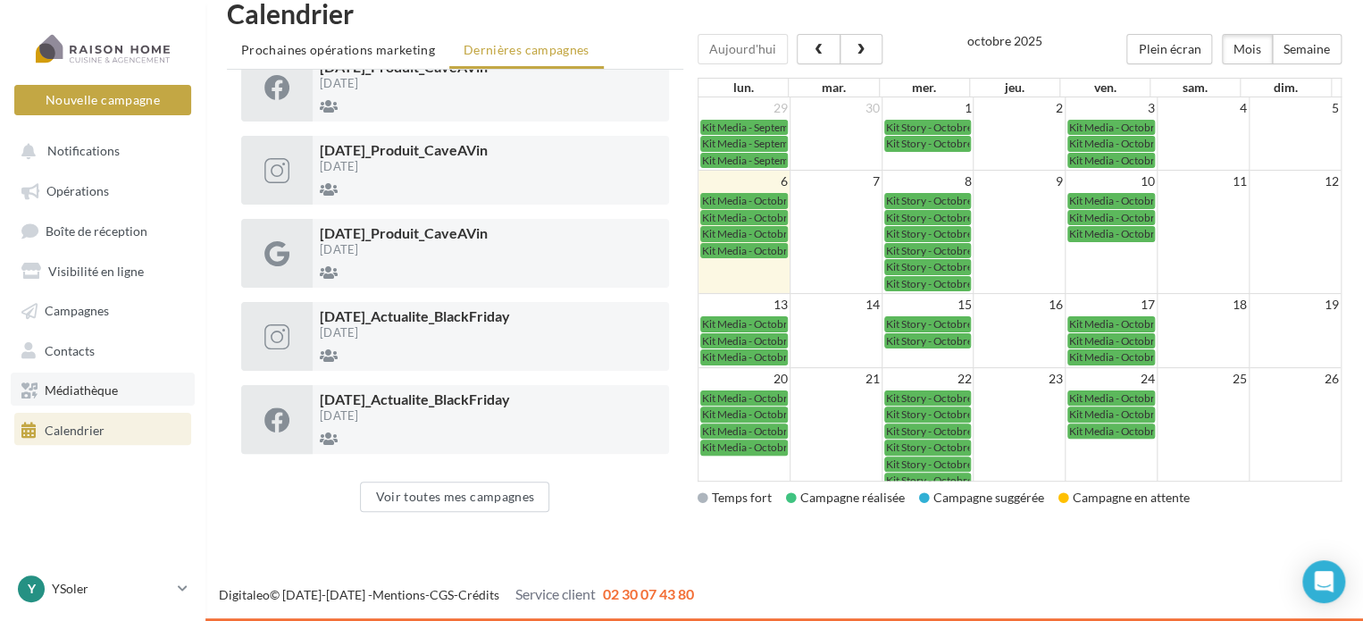
click at [63, 383] on span "Médiathèque" at bounding box center [81, 389] width 73 height 15
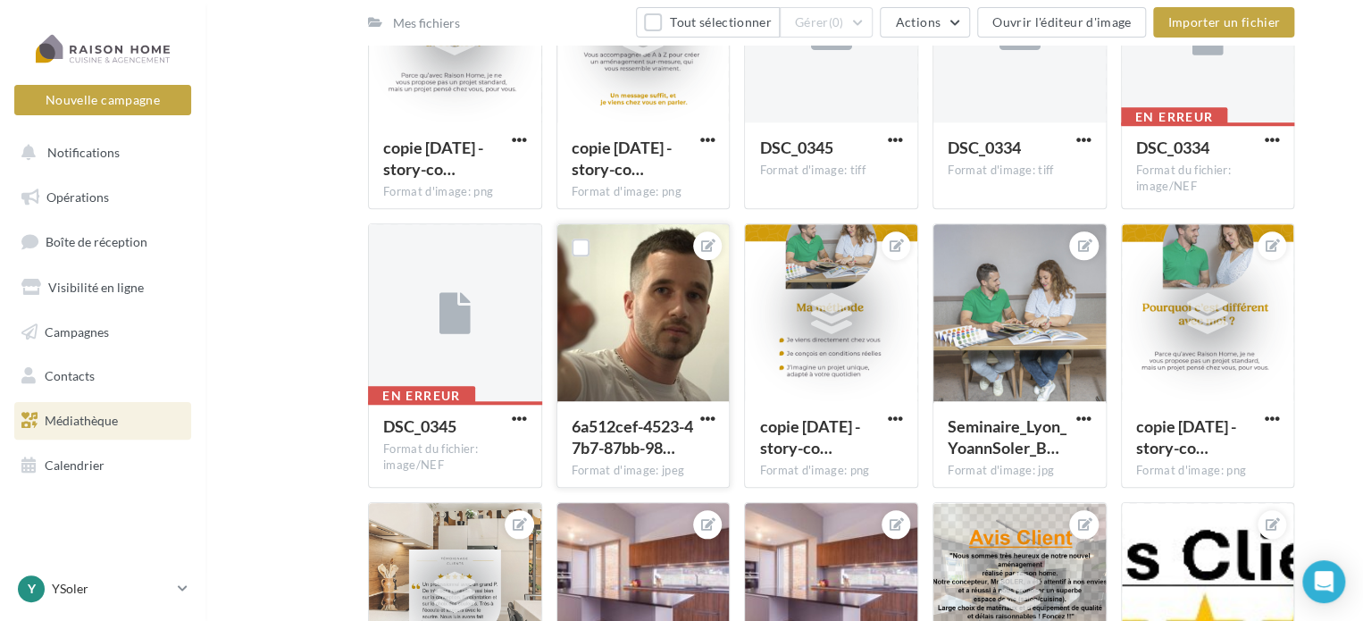
scroll to position [322, 0]
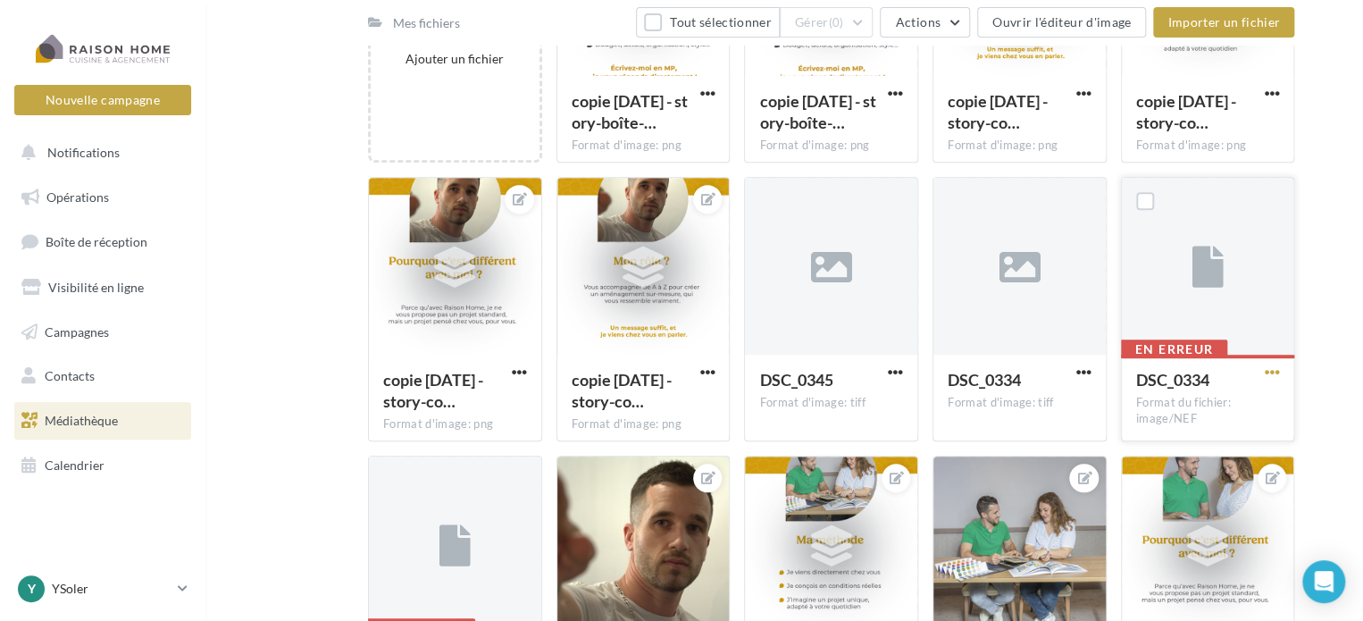
click at [1271, 371] on span "button" at bounding box center [1271, 371] width 15 height 15
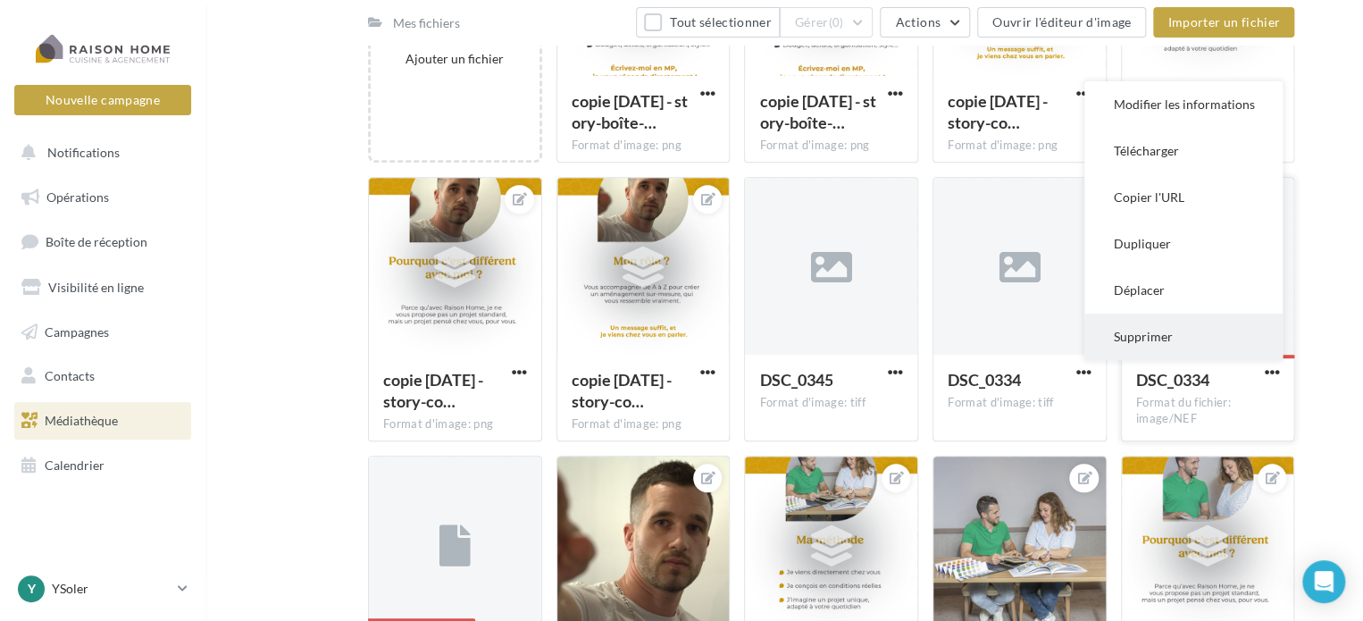
click at [1191, 327] on button "Supprimer" at bounding box center [1183, 336] width 198 height 46
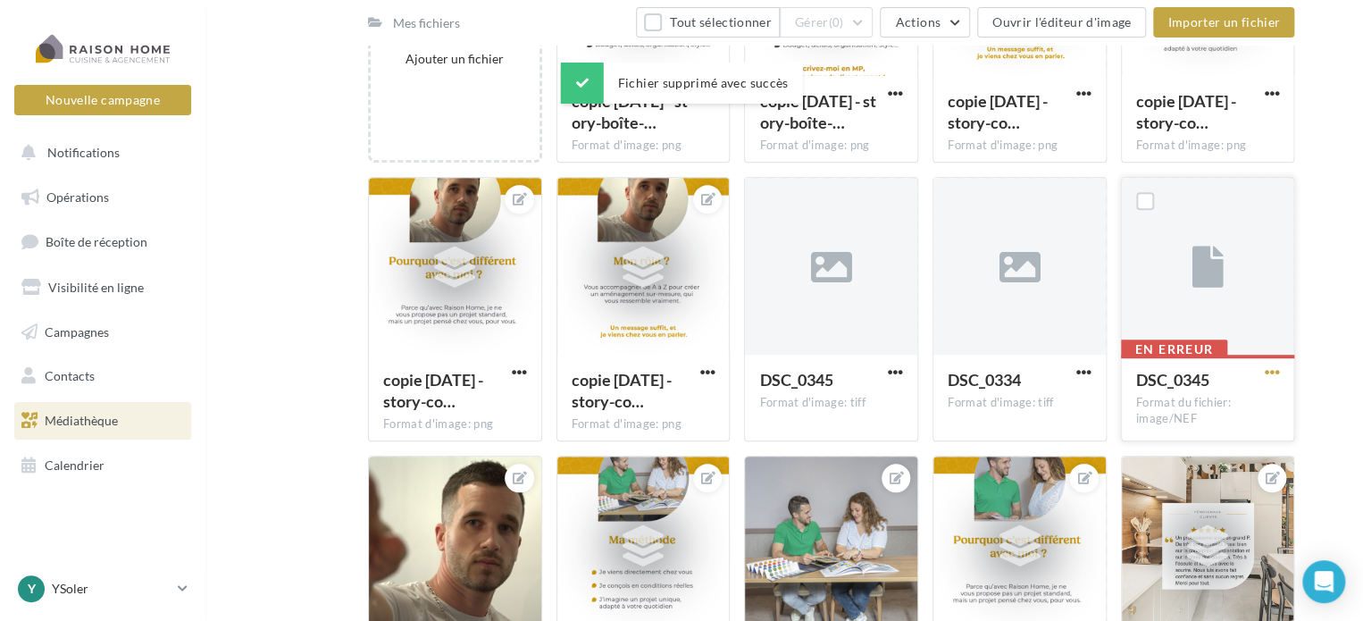
click at [1271, 369] on span "button" at bounding box center [1271, 371] width 15 height 15
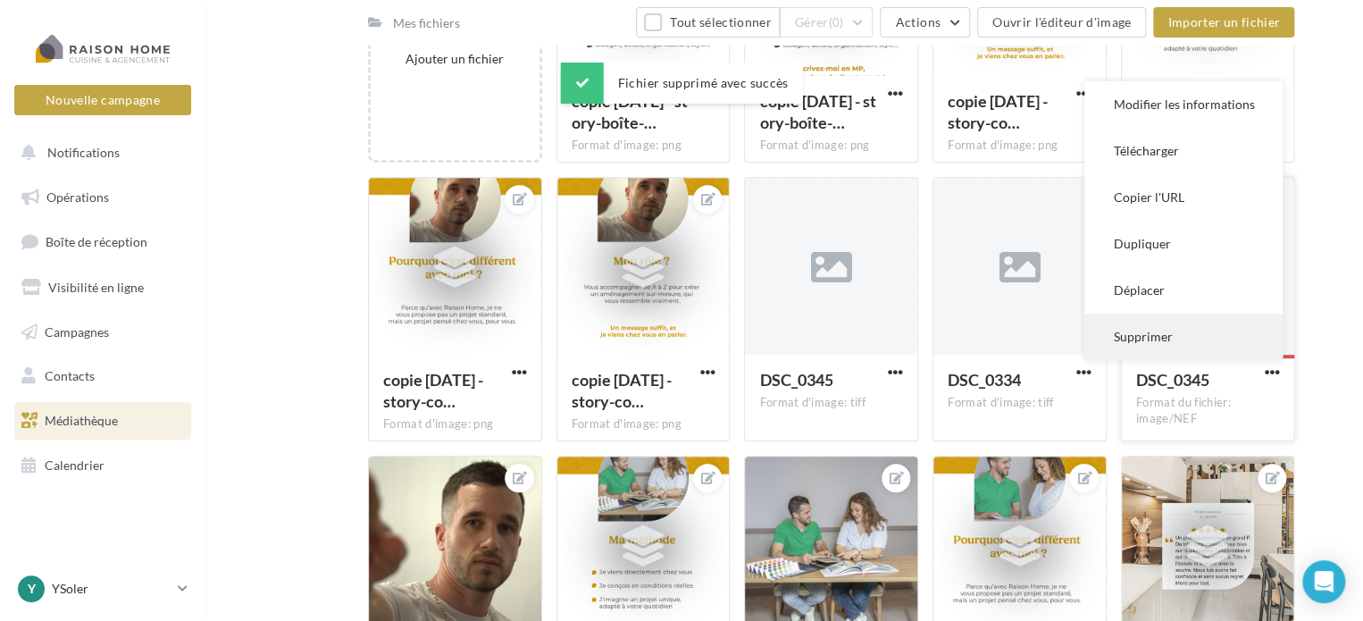
click at [1179, 328] on button "Supprimer" at bounding box center [1183, 336] width 198 height 46
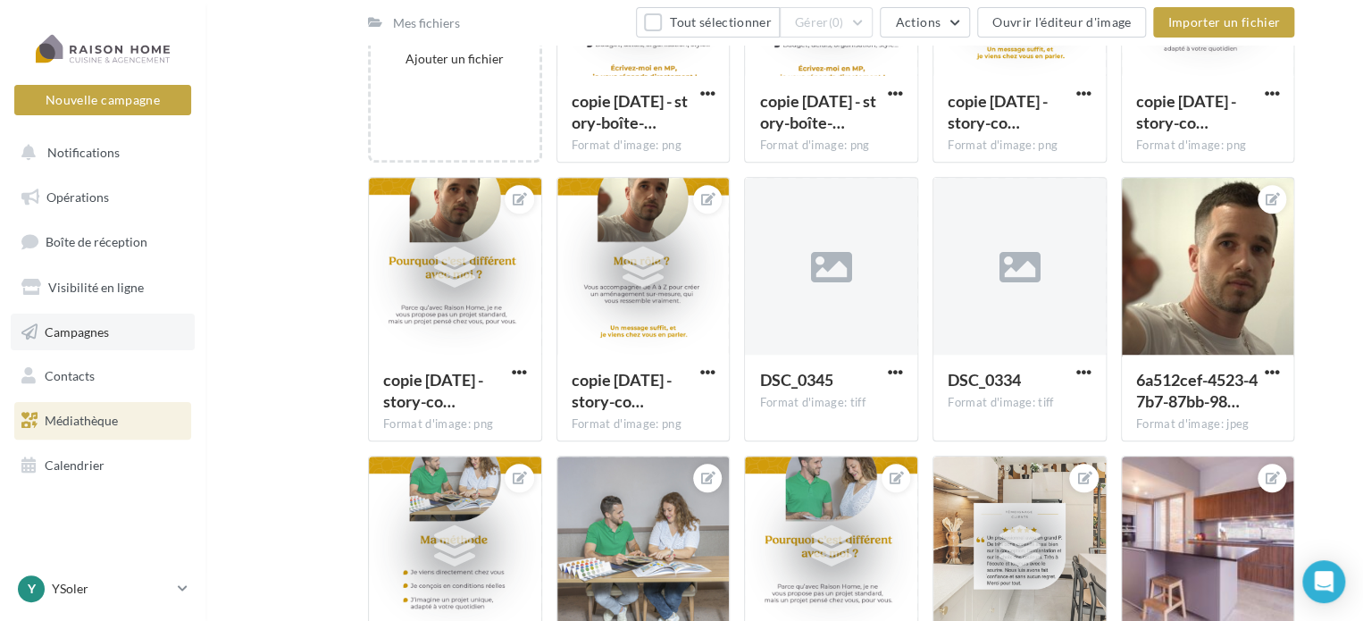
click at [111, 339] on link "Campagnes" at bounding box center [103, 332] width 184 height 38
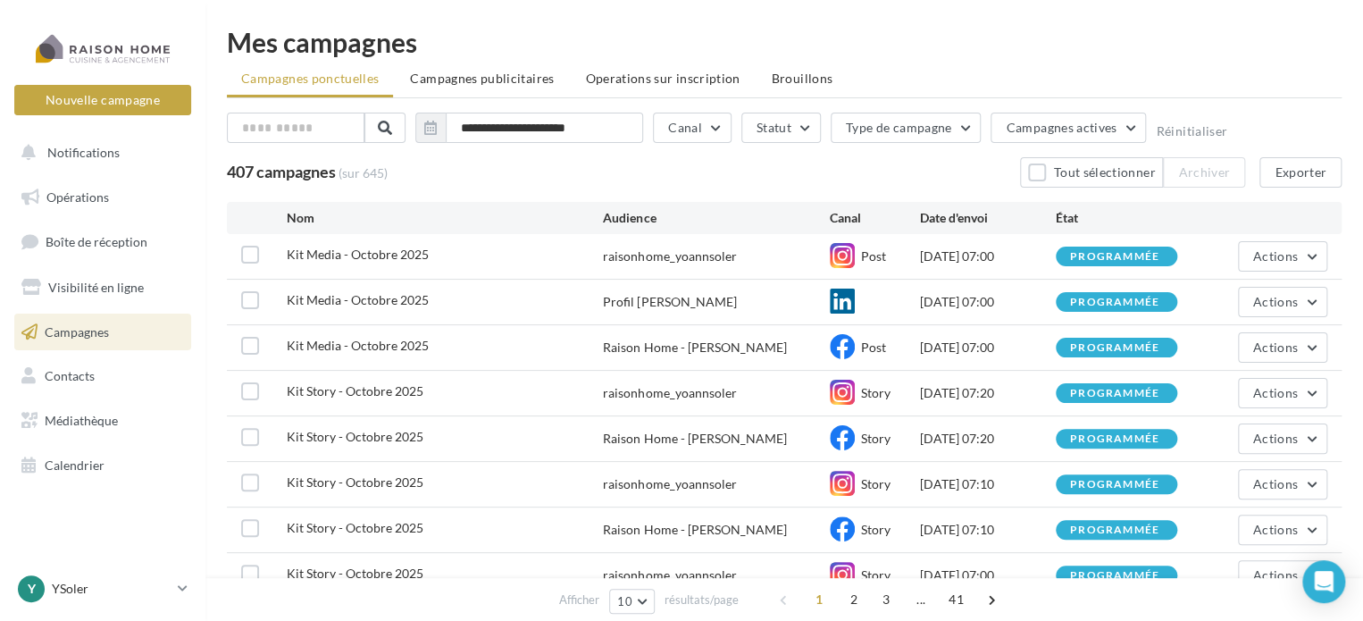
click at [96, 329] on span "Campagnes" at bounding box center [77, 330] width 64 height 15
click at [102, 379] on link "Contacts" at bounding box center [103, 376] width 184 height 38
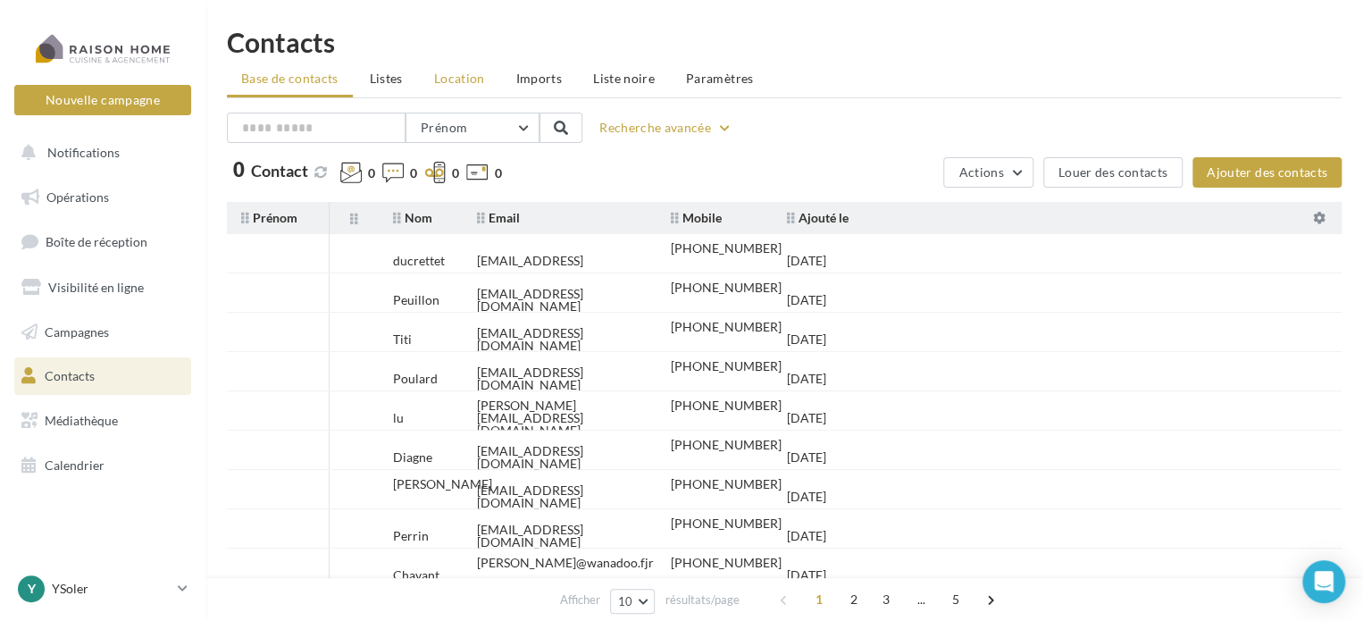
click at [447, 83] on span "Location" at bounding box center [459, 78] width 51 height 15
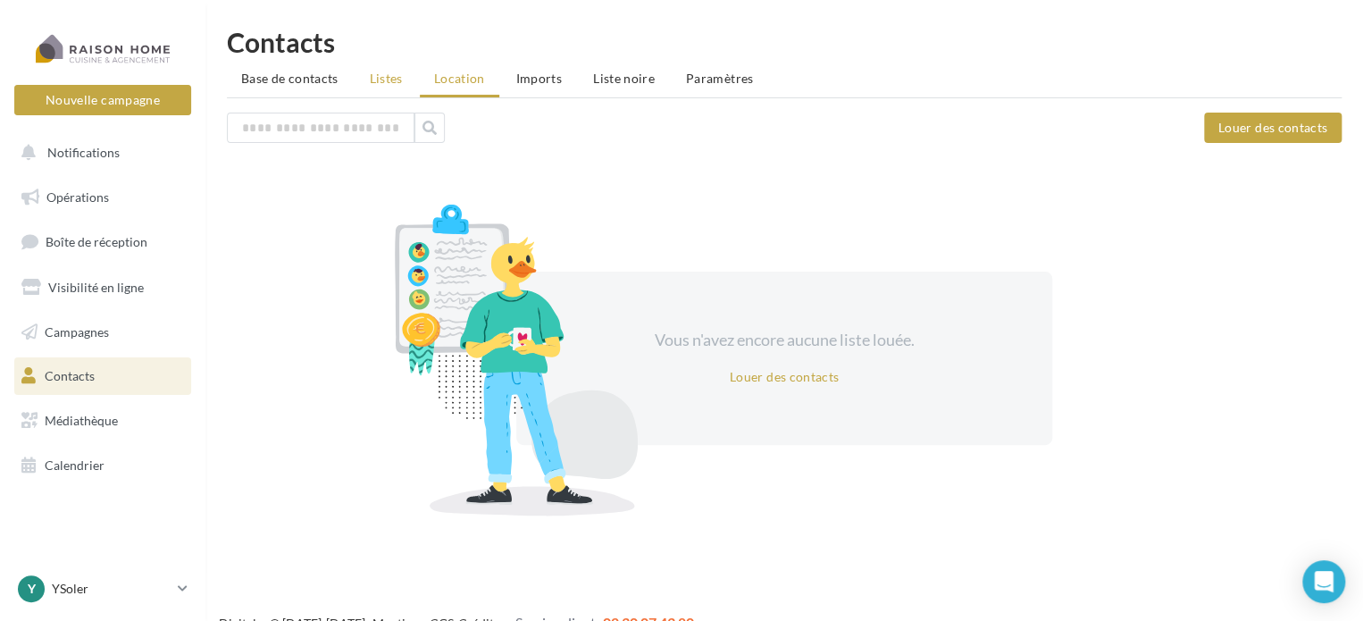
click at [395, 73] on span "Listes" at bounding box center [386, 78] width 33 height 15
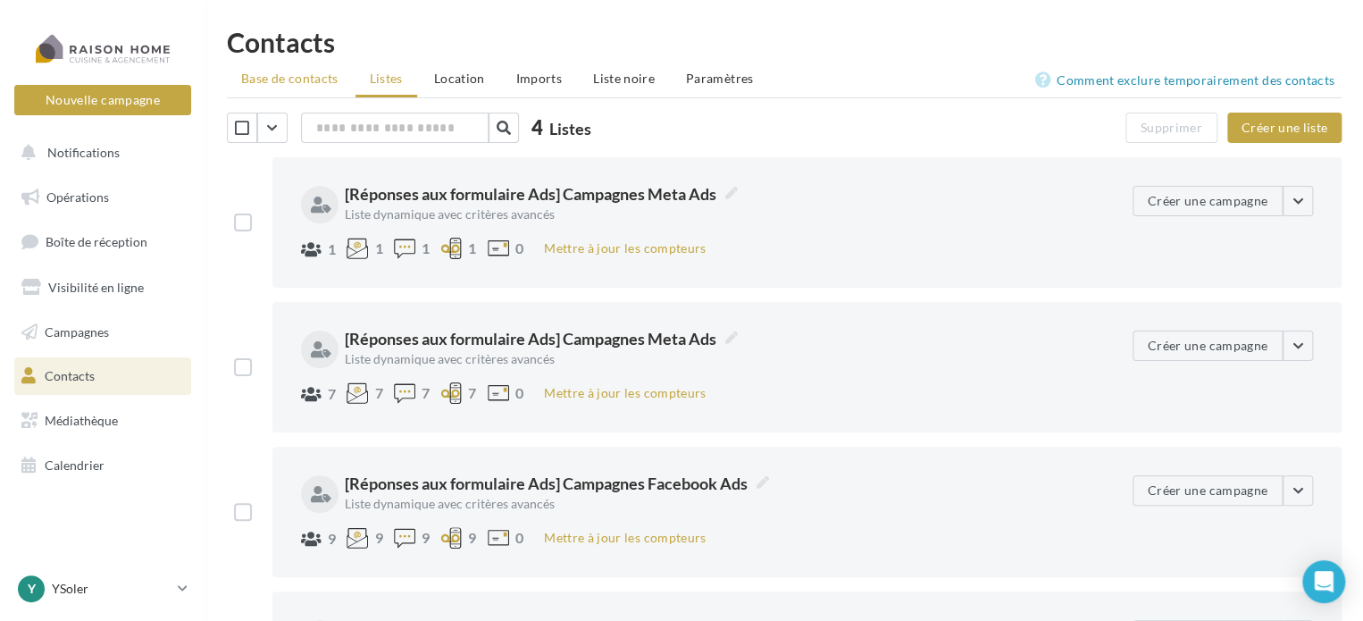
click at [293, 78] on span "Base de contacts" at bounding box center [289, 78] width 97 height 15
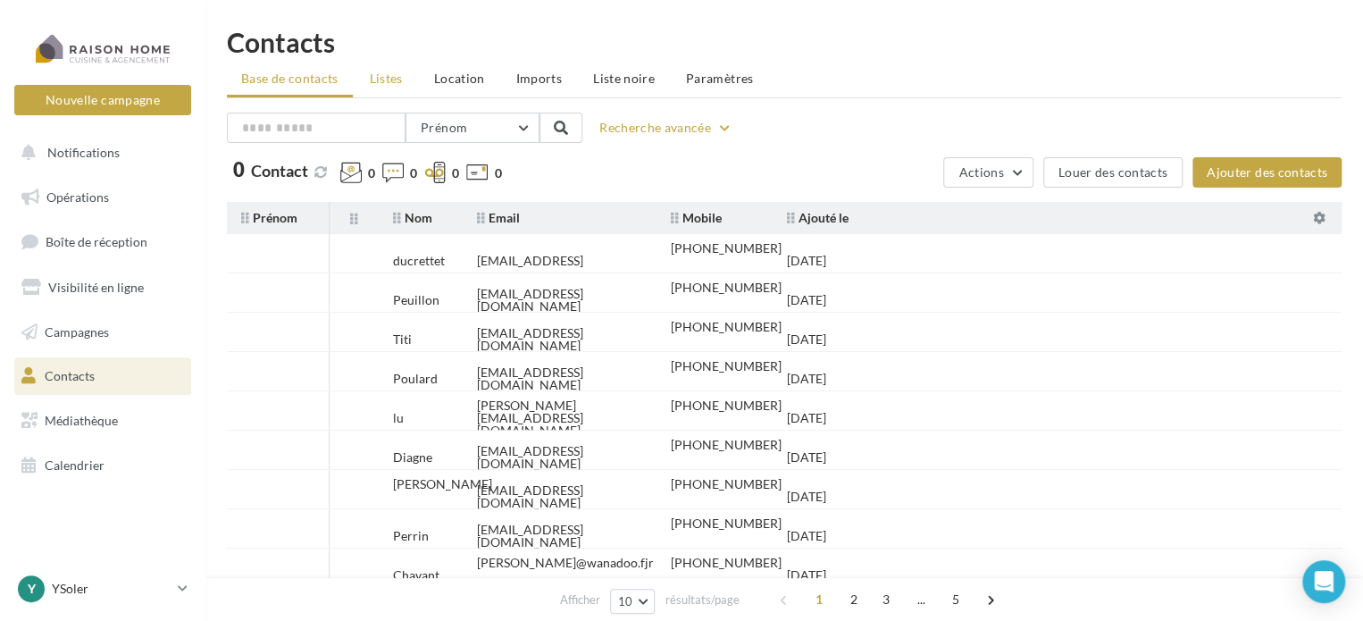
click at [382, 76] on span "Listes" at bounding box center [386, 78] width 33 height 15
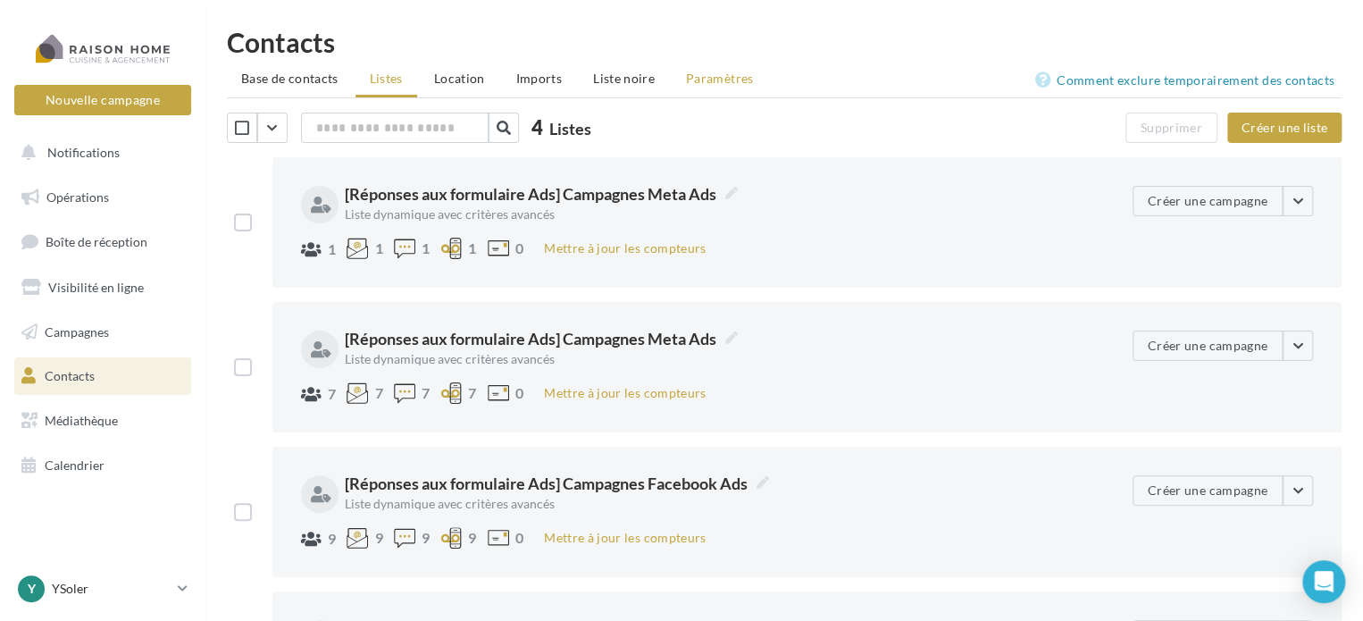
click at [722, 78] on span "Paramètres" at bounding box center [720, 78] width 68 height 15
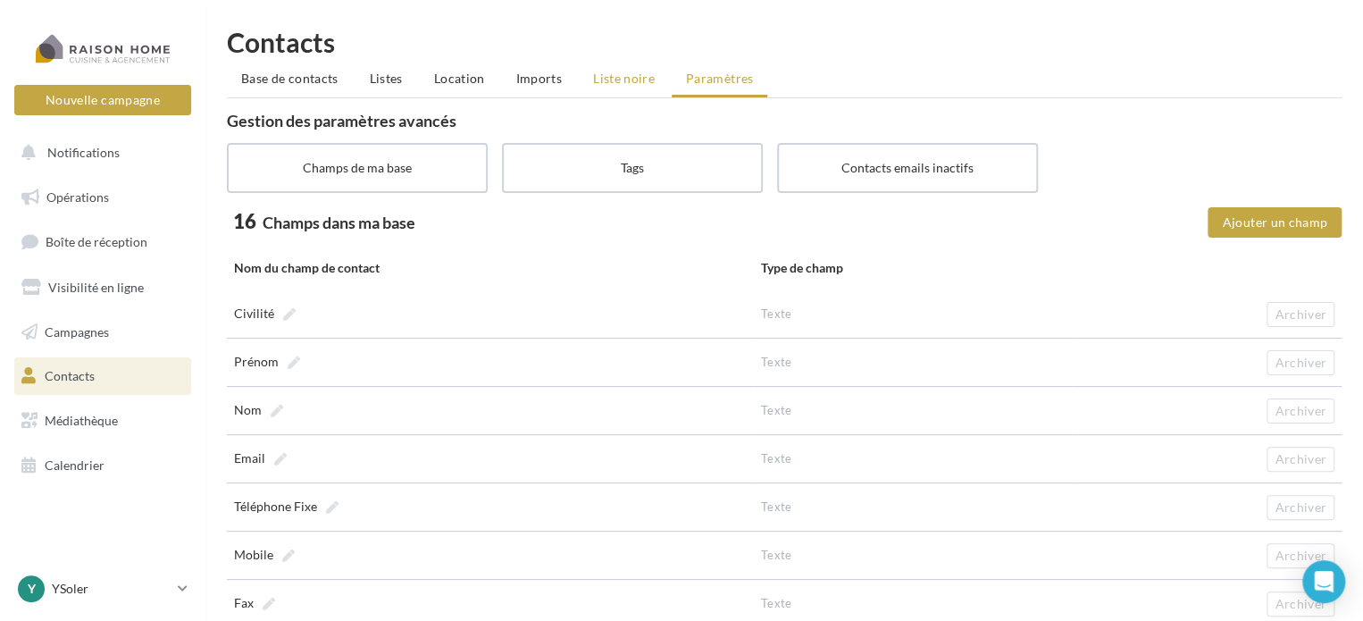
click at [622, 92] on li "Liste noire" at bounding box center [624, 79] width 90 height 32
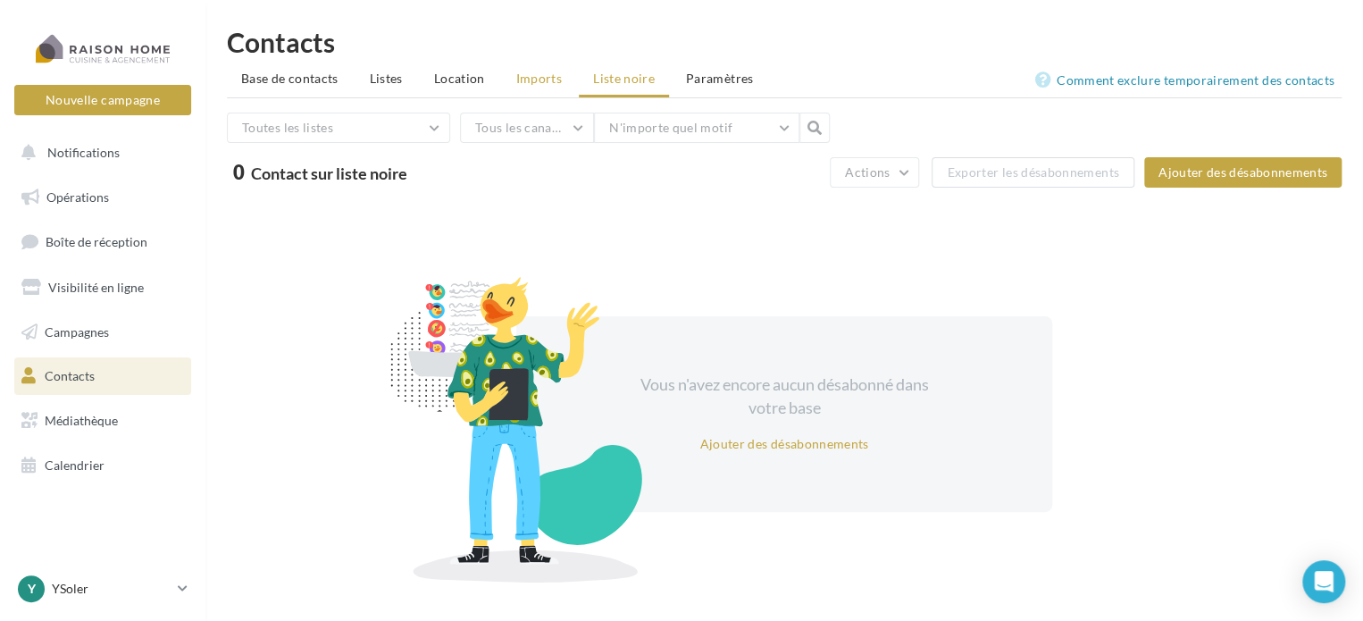
click at [540, 78] on span "Imports" at bounding box center [539, 78] width 46 height 15
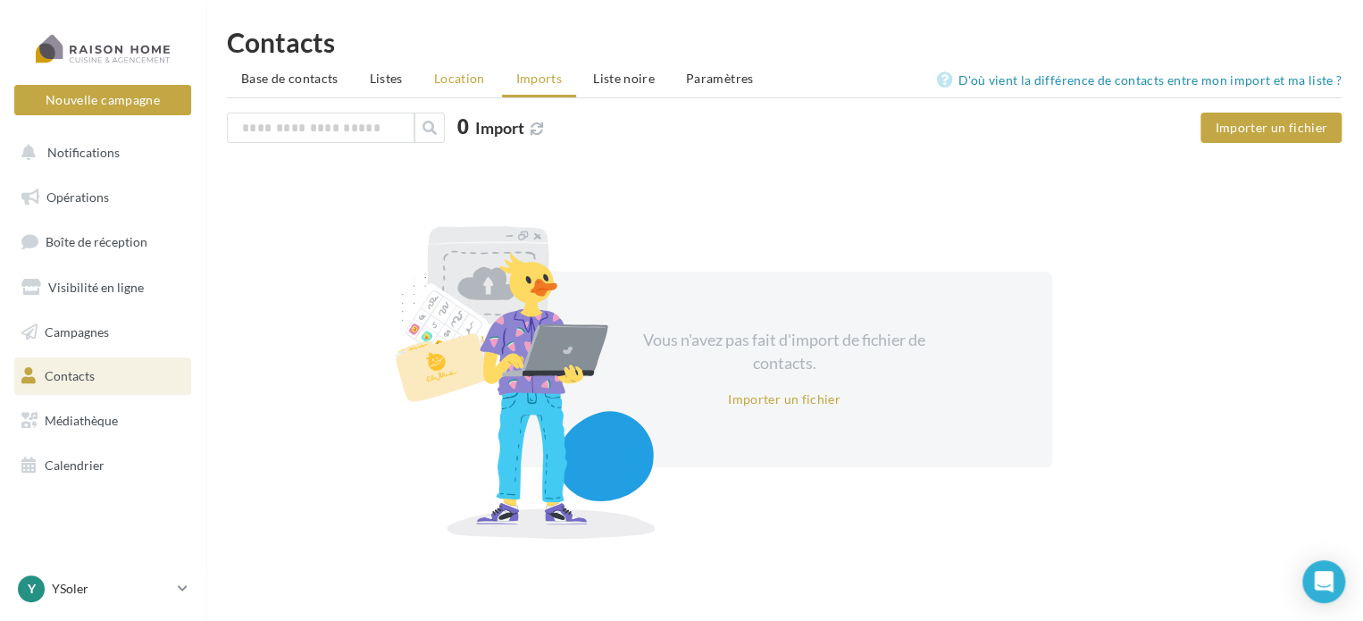
click at [457, 71] on span "Location" at bounding box center [459, 78] width 51 height 15
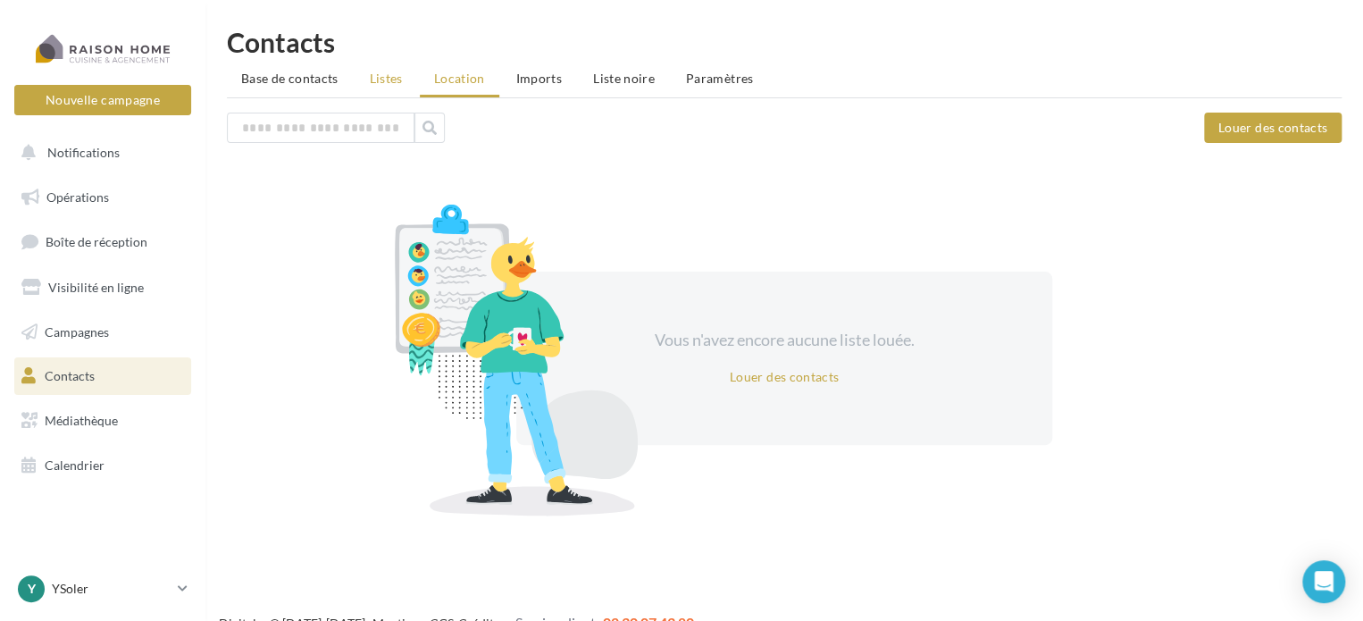
click at [396, 69] on li "Listes" at bounding box center [386, 79] width 62 height 32
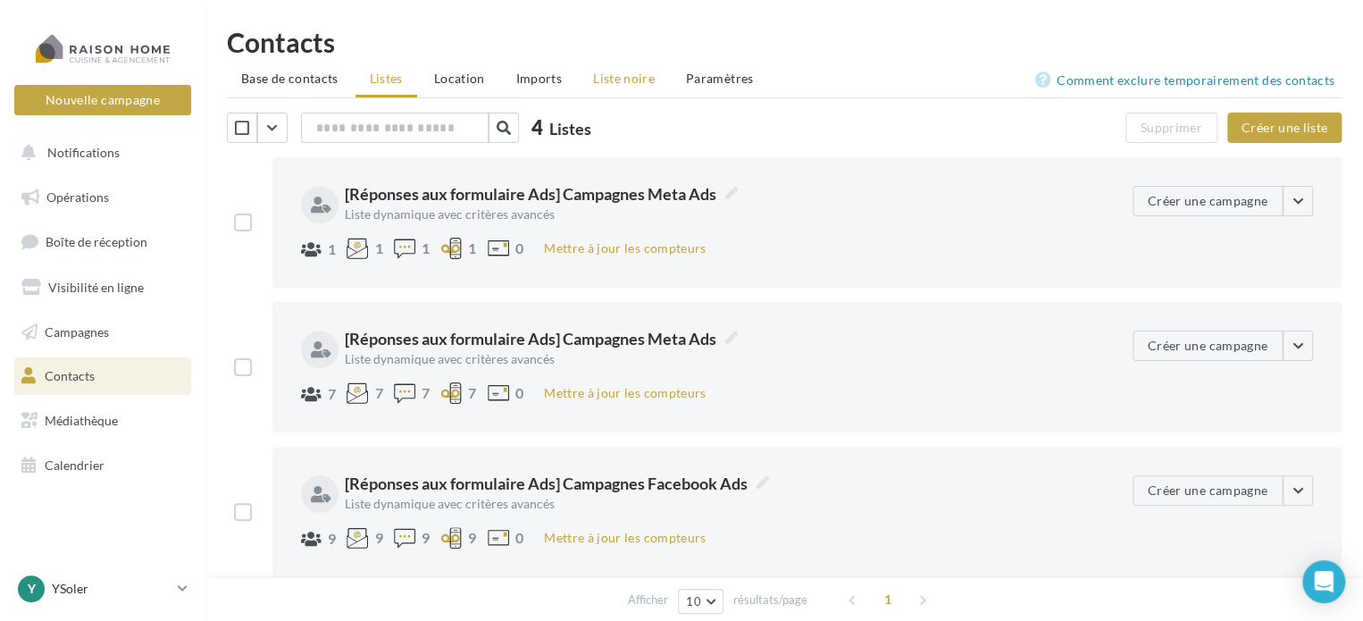
click at [593, 83] on span "Liste noire" at bounding box center [624, 78] width 62 height 15
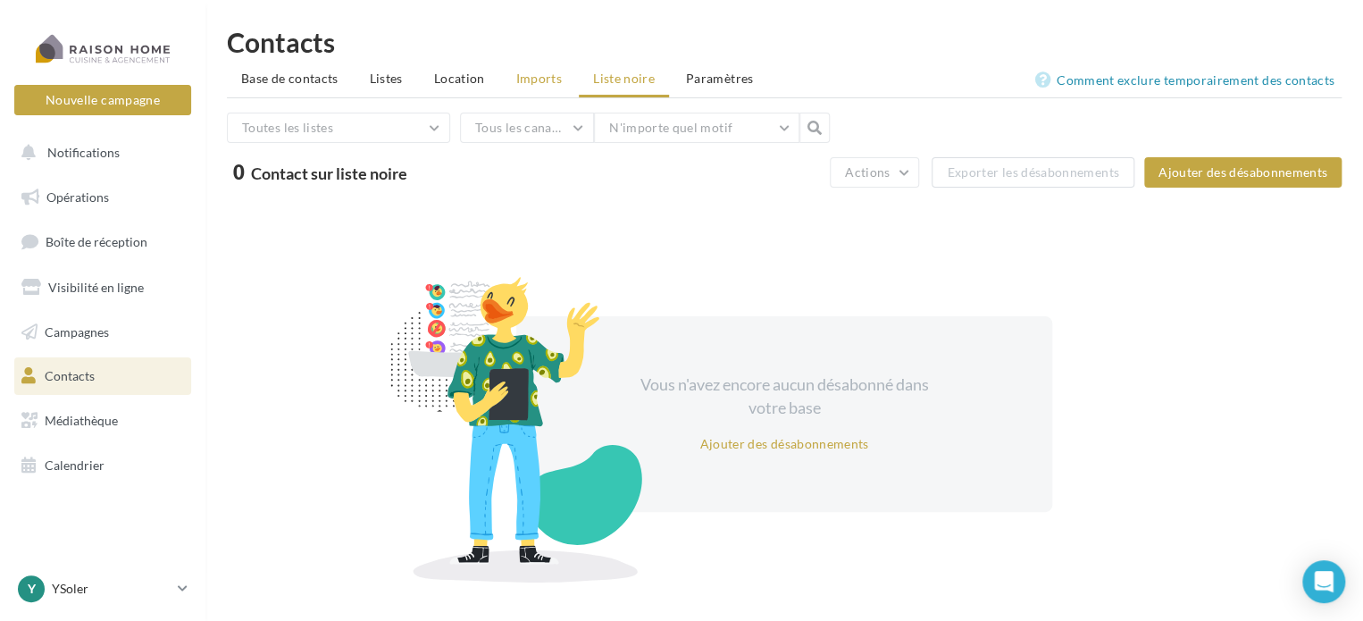
click at [538, 82] on span "Imports" at bounding box center [539, 78] width 46 height 15
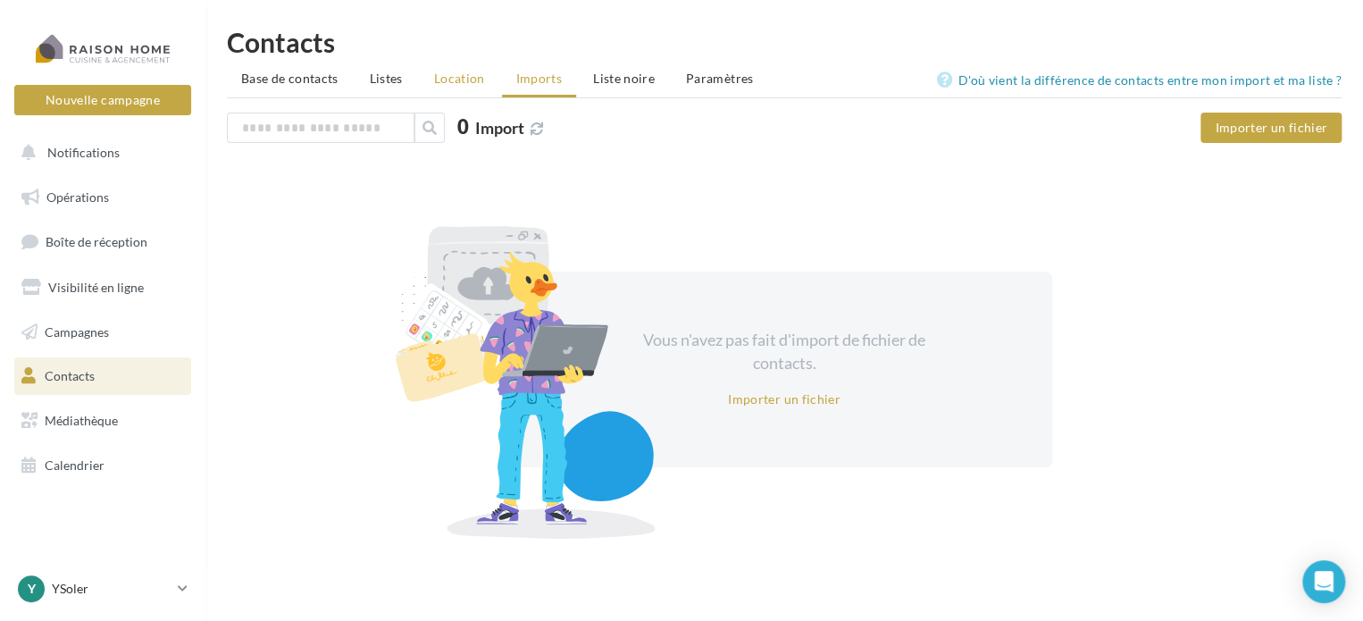
click at [457, 81] on span "Location" at bounding box center [459, 78] width 51 height 15
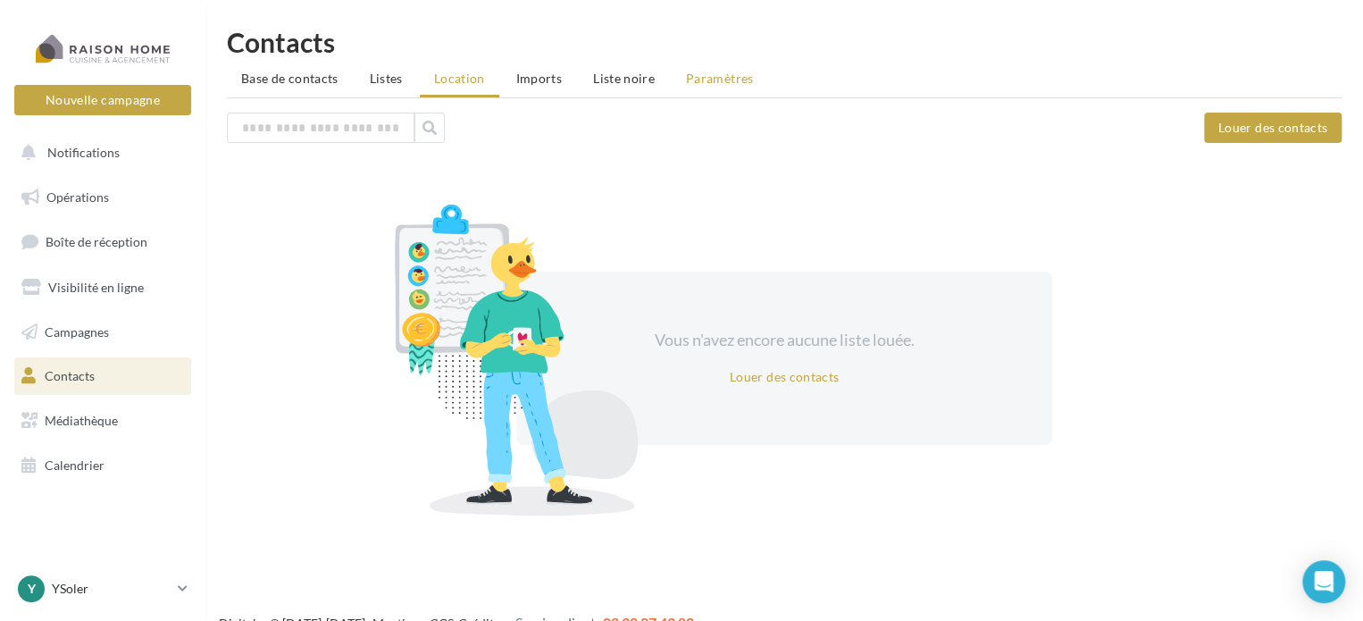
click at [724, 82] on span "Paramètres" at bounding box center [720, 78] width 68 height 15
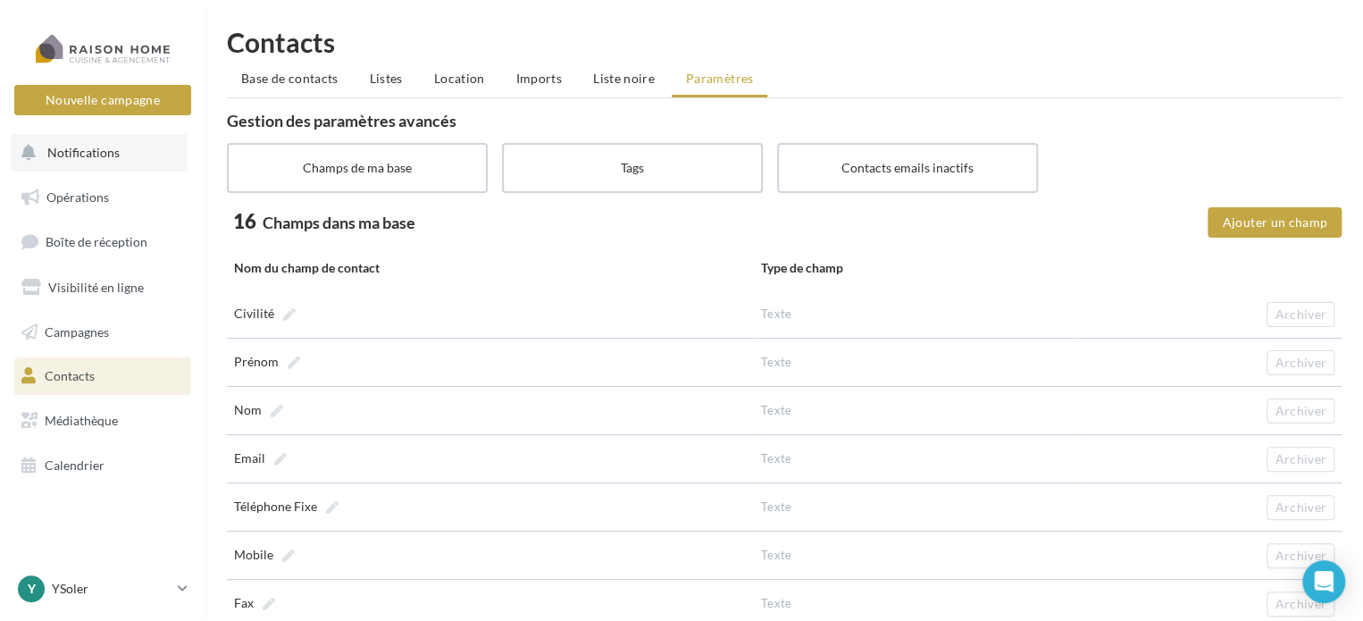
click at [95, 163] on button "Notifications" at bounding box center [99, 153] width 177 height 38
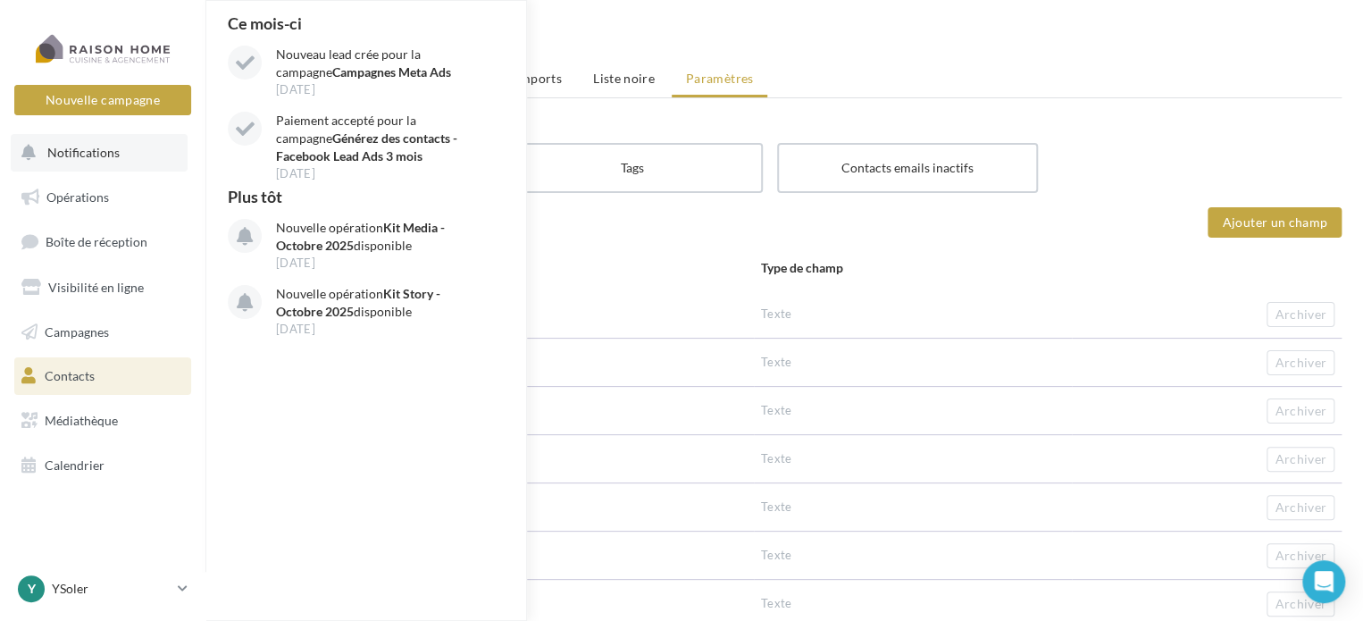
click at [414, 385] on div "Ce mois-ci Nouveau lead crée pour la campagne Campagnes Meta Ads 04 oct. Paieme…" at bounding box center [367, 310] width 322 height 619
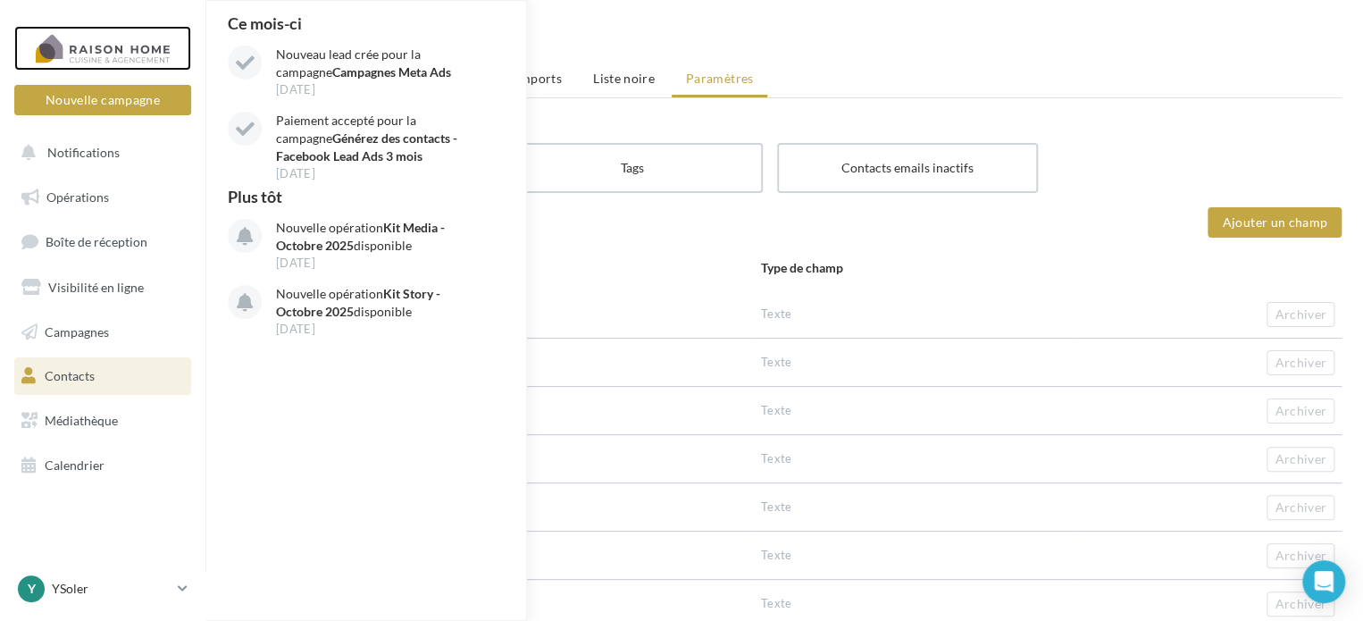
click at [146, 39] on div at bounding box center [102, 48] width 143 height 45
